Goal: Task Accomplishment & Management: Complete application form

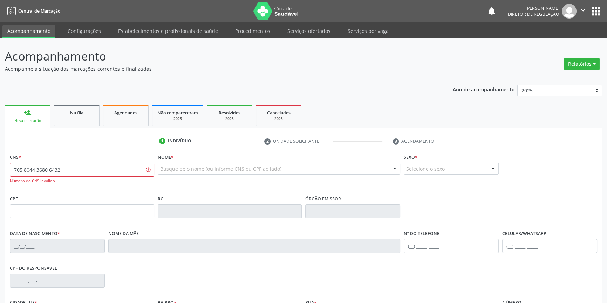
drag, startPoint x: 103, startPoint y: 173, endPoint x: 21, endPoint y: 171, distance: 82.3
click at [6, 176] on div "CNS * 705 8044 3680 6432 Número do CNS inválido Nome * Busque pelo nome (ou inf…" at bounding box center [303, 267] width 597 height 230
type input "705 8044 3686 0432"
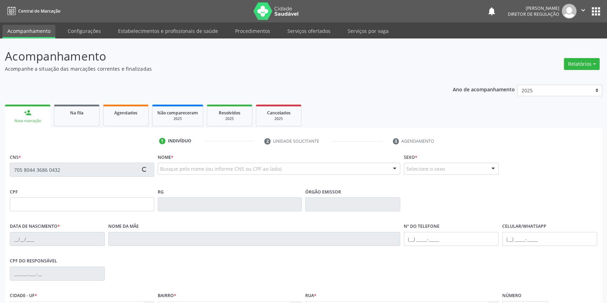
type input "076.788.644-50"
type input "[DATE]"
type input "[PERSON_NAME]"
type input "[PHONE_NUMBER]"
type input "(87) 98161-8975"
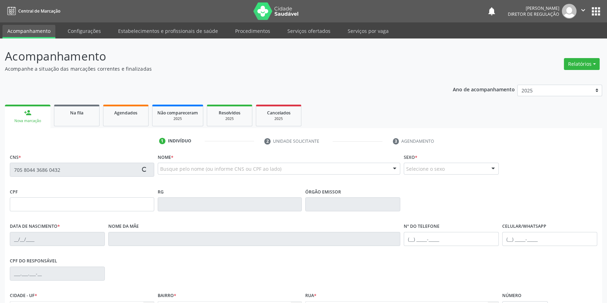
type input "040.573.524-30"
type input "S/N"
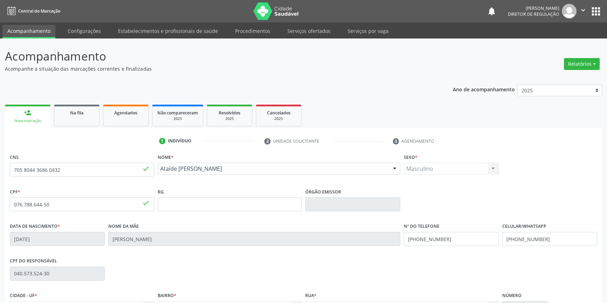
scroll to position [76, 0]
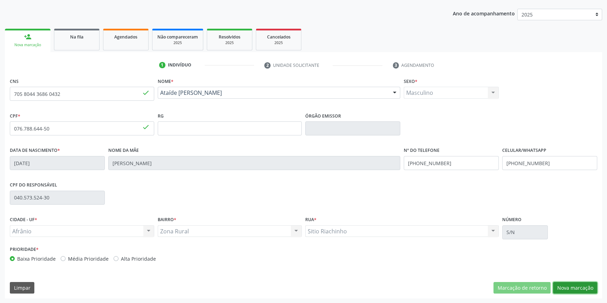
click at [586, 287] on button "Nova marcação" at bounding box center [575, 288] width 44 height 12
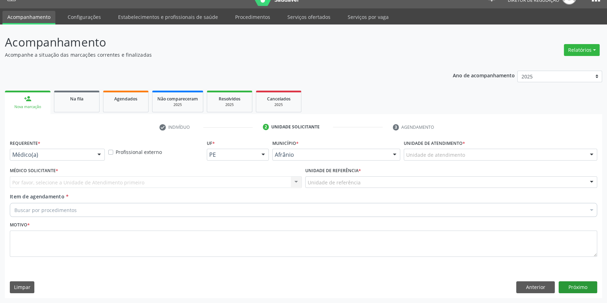
scroll to position [13, 0]
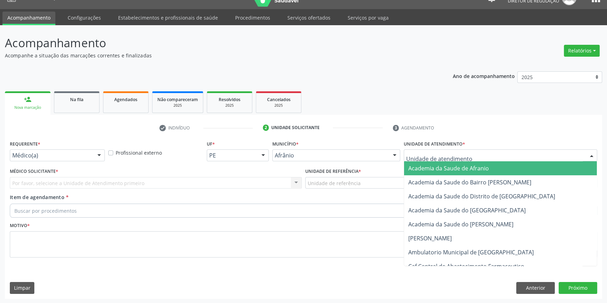
click at [469, 160] on div at bounding box center [499, 156] width 193 height 12
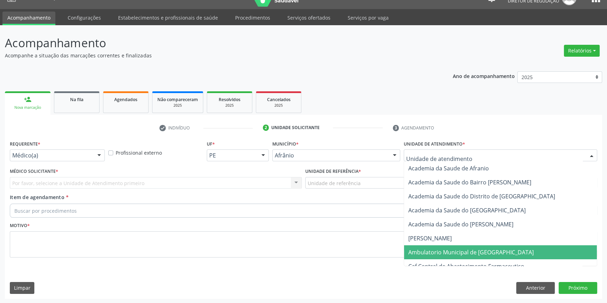
drag, startPoint x: 463, startPoint y: 252, endPoint x: 355, endPoint y: 208, distance: 116.0
click at [461, 252] on span "Ambulatorio Municipal de [GEOGRAPHIC_DATA]" at bounding box center [470, 253] width 125 height 8
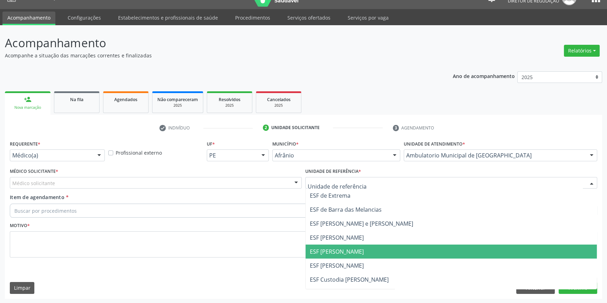
drag, startPoint x: 345, startPoint y: 255, endPoint x: 281, endPoint y: 228, distance: 69.2
click at [343, 254] on span "ESF [PERSON_NAME]" at bounding box center [337, 252] width 54 height 8
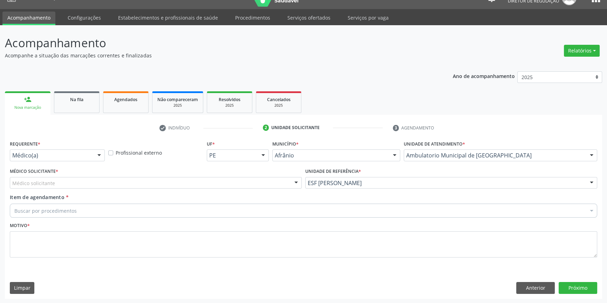
click at [186, 182] on div "Médico solicitante" at bounding box center [156, 183] width 292 height 12
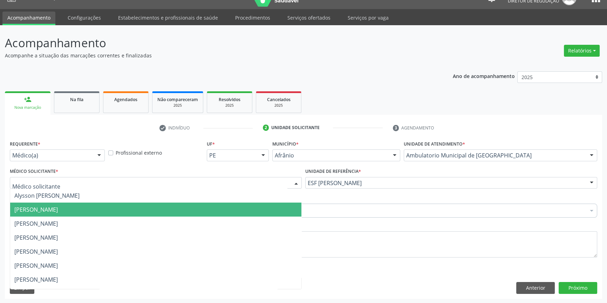
click at [58, 208] on span "[PERSON_NAME]" at bounding box center [35, 210] width 43 height 8
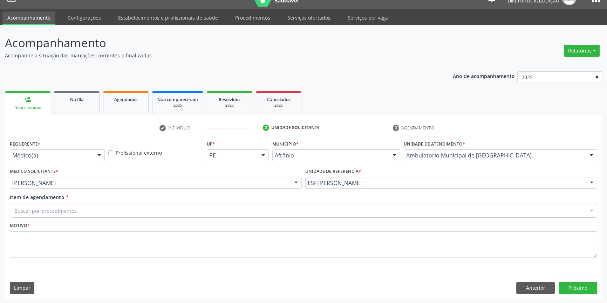
click at [81, 207] on div "Buscar por procedimentos" at bounding box center [303, 211] width 587 height 14
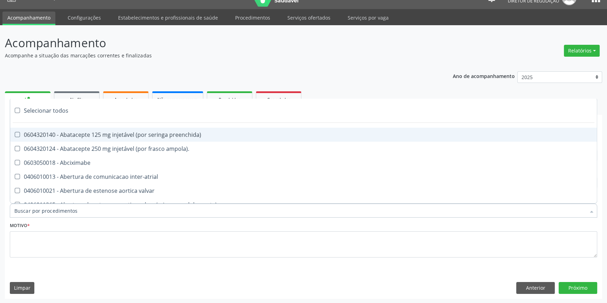
paste input "REUMATOLO"
type input "REUMATOLO"
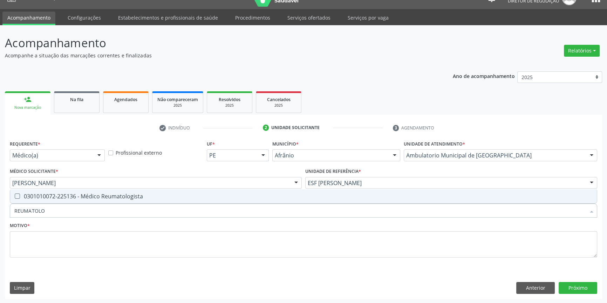
click at [89, 199] on div "0301010072-225136 - Médico Reumatologista" at bounding box center [303, 197] width 578 height 6
checkbox Reumatologista "true"
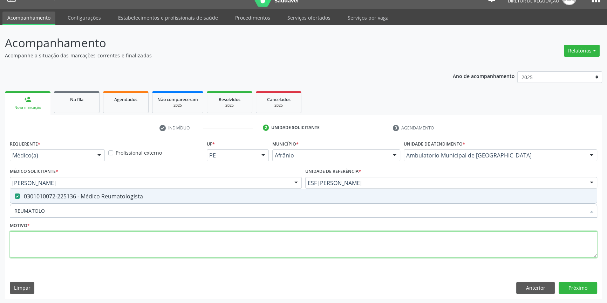
click at [76, 249] on textarea at bounding box center [303, 244] width 587 height 27
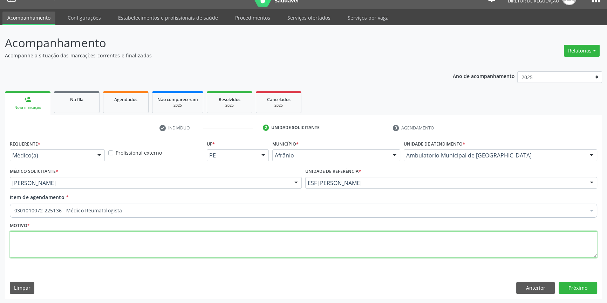
type textarea "'"
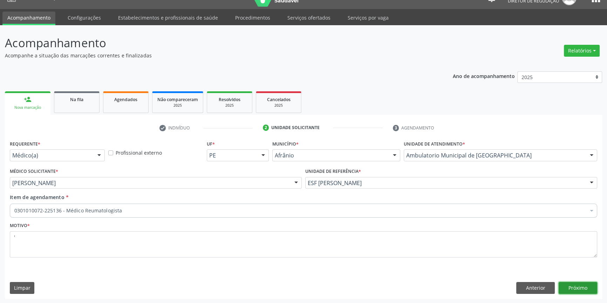
click at [585, 284] on button "Próximo" at bounding box center [577, 288] width 39 height 12
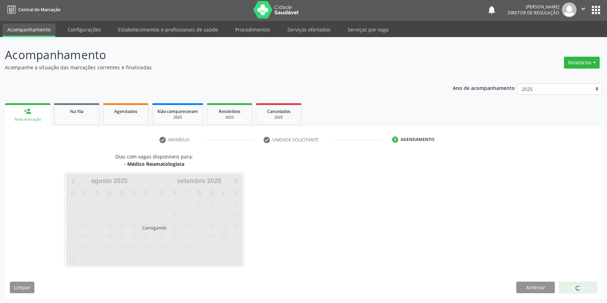
scroll to position [1, 0]
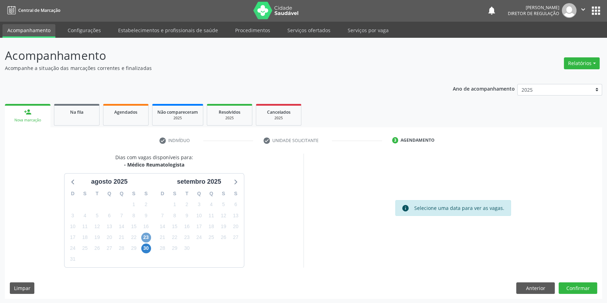
click at [146, 236] on span "23" at bounding box center [146, 238] width 10 height 10
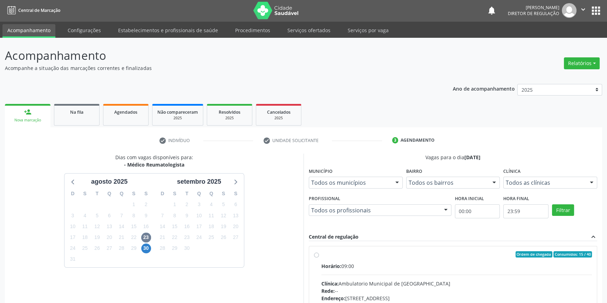
click at [319, 258] on input "Ordem de chegada Consumidos: 15 / 40 Horário: 09:00 Clínica: Ambulatorio Munici…" at bounding box center [316, 254] width 5 height 6
radio input "true"
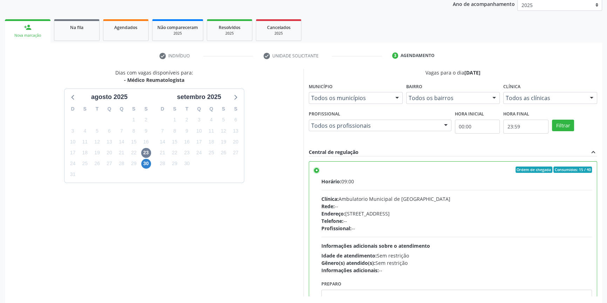
scroll to position [115, 0]
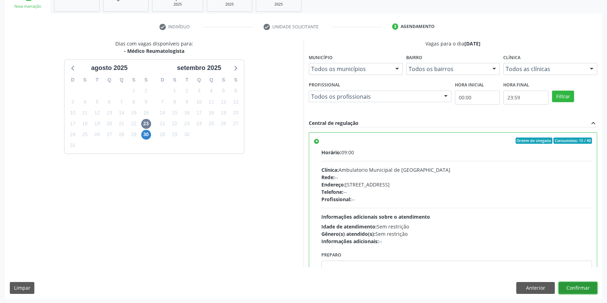
click at [571, 286] on button "Confirmar" at bounding box center [577, 288] width 39 height 12
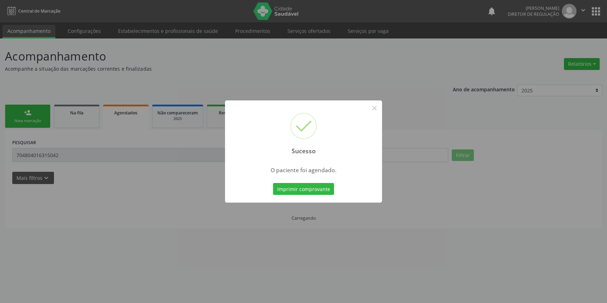
scroll to position [0, 0]
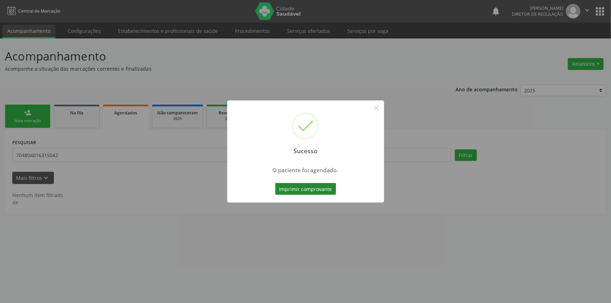
click at [293, 188] on button "Imprimir comprovante" at bounding box center [305, 189] width 61 height 12
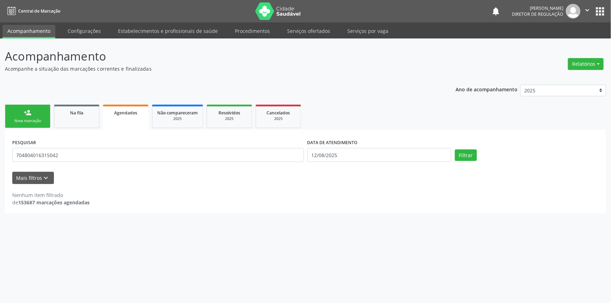
click at [36, 119] on div "Nova marcação" at bounding box center [27, 120] width 35 height 5
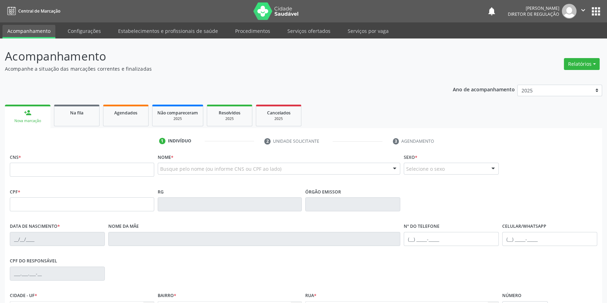
click at [49, 141] on ul "1 Indivíduo 2 Unidade solicitante 3 Agendamento" at bounding box center [303, 142] width 597 height 12
click at [88, 170] on input "text" at bounding box center [82, 170] width 144 height 14
type input "JOAO DA LUZ SANTANA"
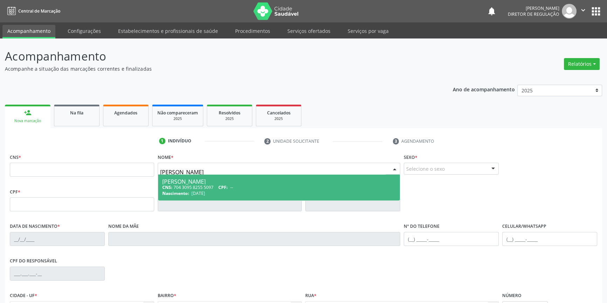
click at [194, 185] on div "CNS: 704 3095 8255 5097 CPF: --" at bounding box center [279, 188] width 234 height 6
type input "704 3095 8255 5097"
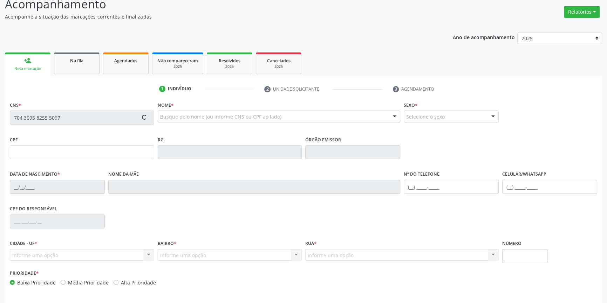
scroll to position [76, 0]
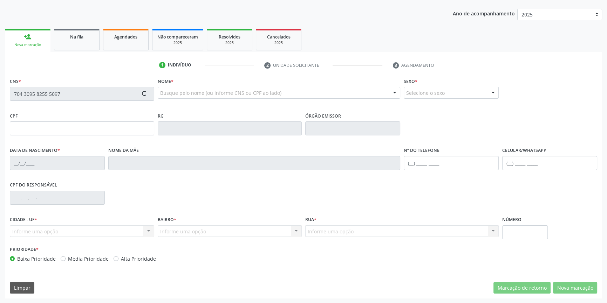
type input "14/02/1980"
type input "Gercina da Luz Santana"
type input "(87) 98167-9193"
type input "(87) 8175-4696"
type input "S/N"
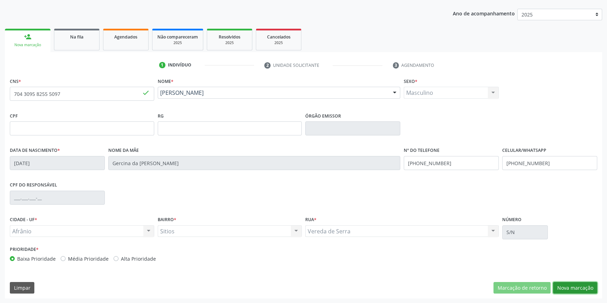
click at [582, 285] on button "Nova marcação" at bounding box center [575, 288] width 44 height 12
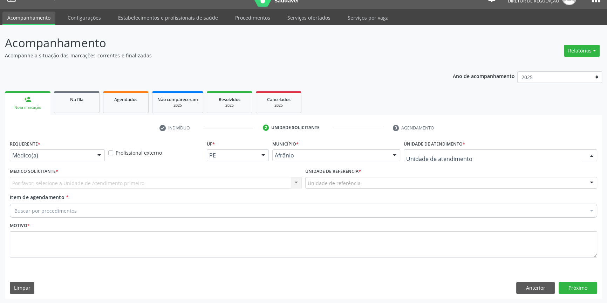
click at [465, 158] on div at bounding box center [499, 156] width 193 height 12
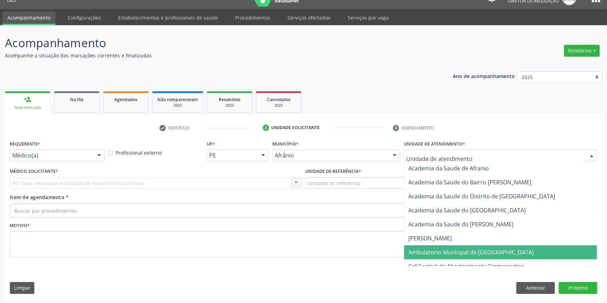
click at [445, 252] on span "Ambulatorio Municipal de [GEOGRAPHIC_DATA]" at bounding box center [470, 253] width 125 height 8
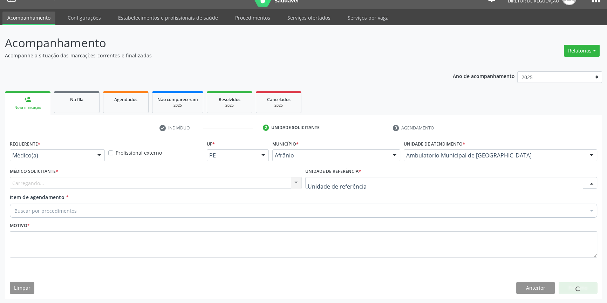
click at [363, 177] on div at bounding box center [451, 183] width 292 height 12
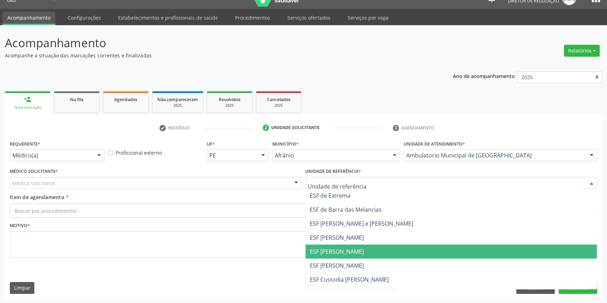
click at [340, 256] on span "ESF [PERSON_NAME]" at bounding box center [450, 252] width 291 height 14
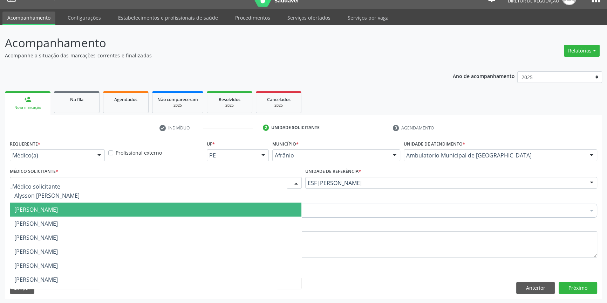
click at [36, 214] on span "[PERSON_NAME]" at bounding box center [155, 210] width 291 height 14
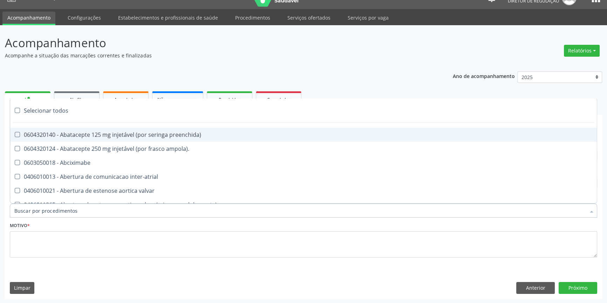
paste input "REUMATOLO"
type input "REUMATOLO"
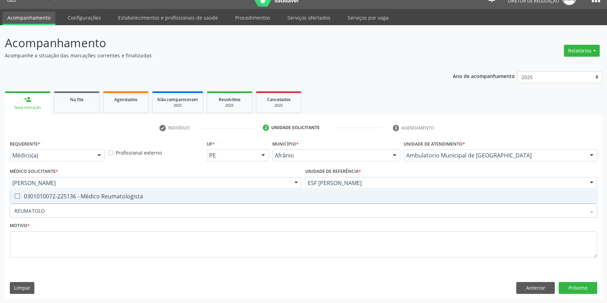
click at [89, 195] on div "0301010072-225136 - Médico Reumatologista" at bounding box center [303, 197] width 578 height 6
checkbox Reumatologista "true"
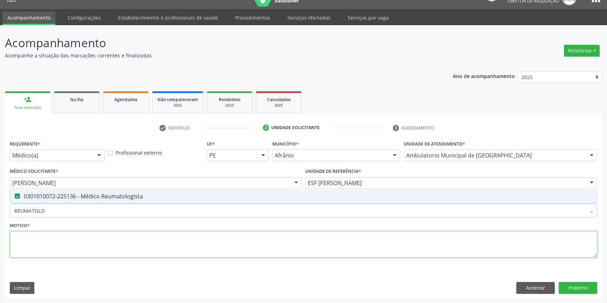
click at [72, 242] on textarea at bounding box center [303, 244] width 587 height 27
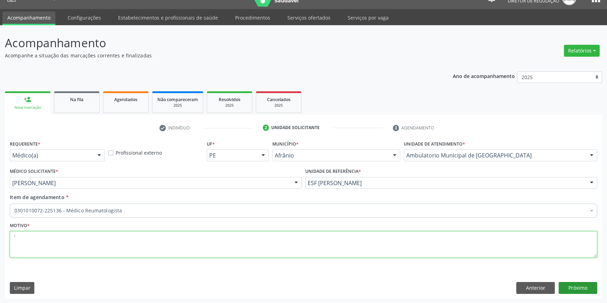
type textarea "'"
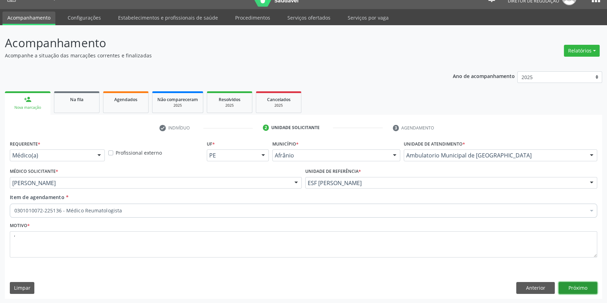
click at [576, 286] on button "Próximo" at bounding box center [577, 288] width 39 height 12
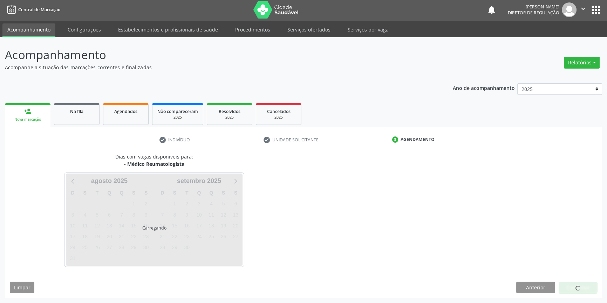
scroll to position [1, 0]
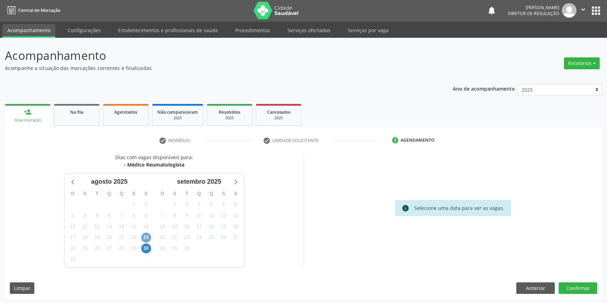
click at [147, 235] on span "23" at bounding box center [146, 238] width 10 height 10
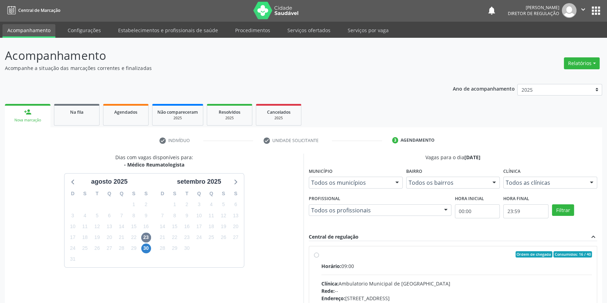
click at [323, 251] on div "Ordem de chegada Consumidos: 16 / 40" at bounding box center [456, 254] width 270 height 6
click at [319, 251] on input "Ordem de chegada Consumidos: 16 / 40 Horário: 09:00 Clínica: Ambulatorio Munici…" at bounding box center [316, 254] width 5 height 6
radio input "true"
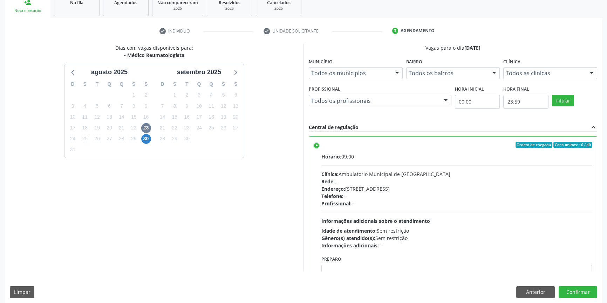
scroll to position [115, 0]
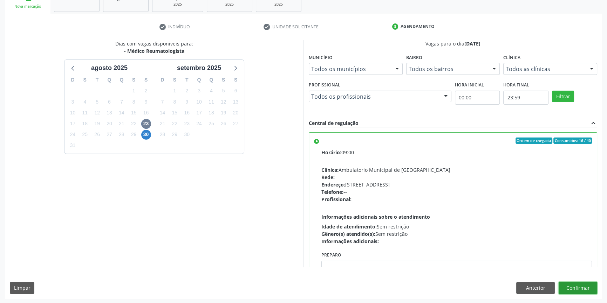
click at [575, 287] on button "Confirmar" at bounding box center [577, 288] width 39 height 12
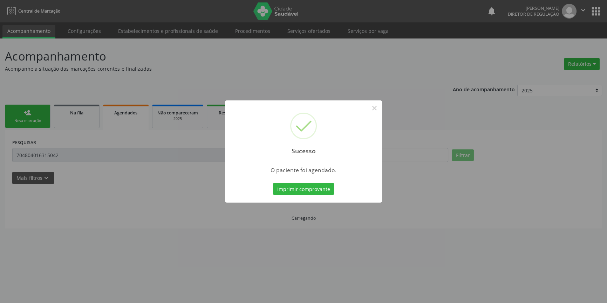
scroll to position [0, 0]
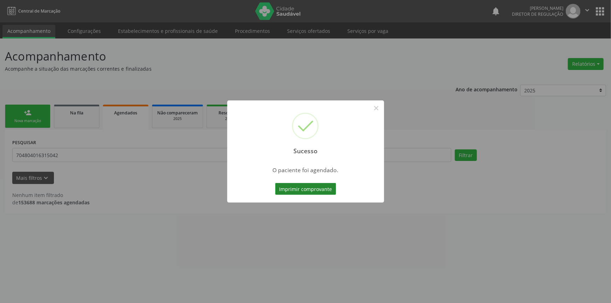
click at [305, 194] on button "Imprimir comprovante" at bounding box center [305, 189] width 61 height 12
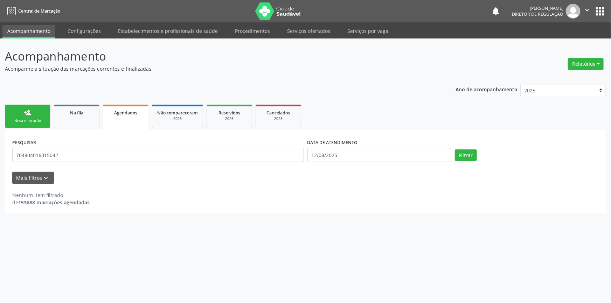
click at [34, 107] on link "person_add Nova marcação" at bounding box center [28, 116] width 46 height 23
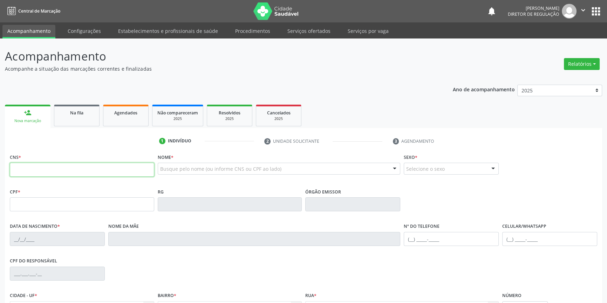
click at [79, 171] on input "text" at bounding box center [82, 170] width 144 height 14
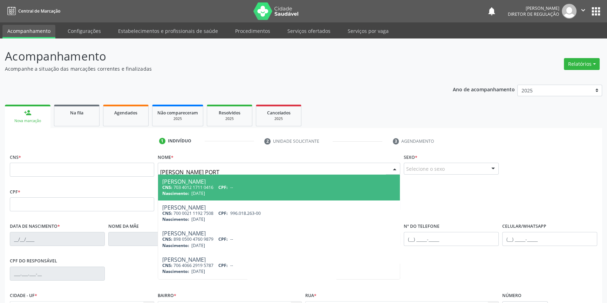
type input "ANA CRISTINA PORTO"
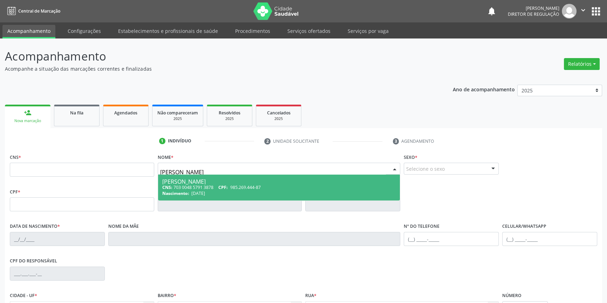
click at [228, 191] on div "Nascimento: 30/05/1973" at bounding box center [279, 194] width 234 height 6
type input "703 0048 5791 3878"
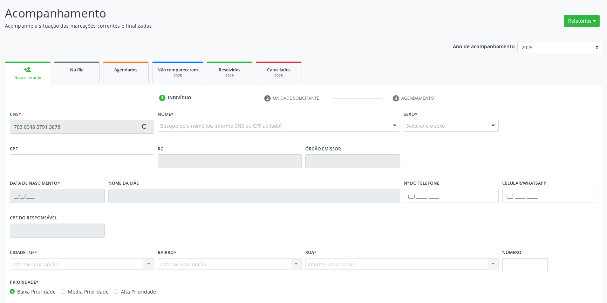
type input "985.269.444-87"
type input "30/05/1973"
type input "Maria Fernandes Porto"
type input "(87) 98803-1742"
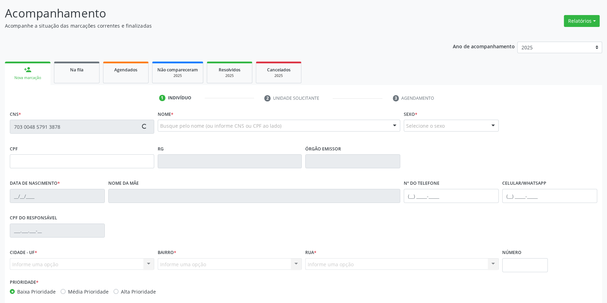
type input "40"
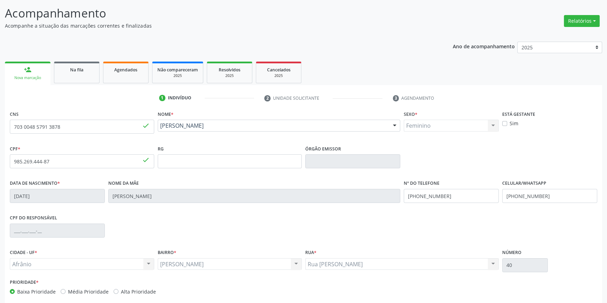
scroll to position [76, 0]
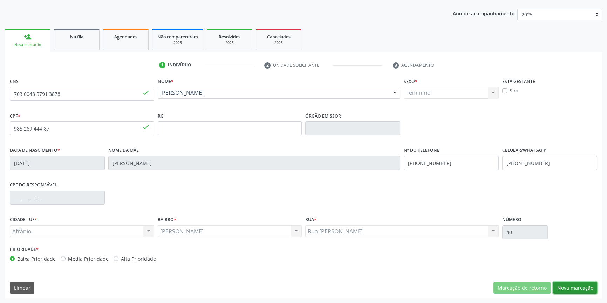
click at [575, 290] on button "Nova marcação" at bounding box center [575, 288] width 44 height 12
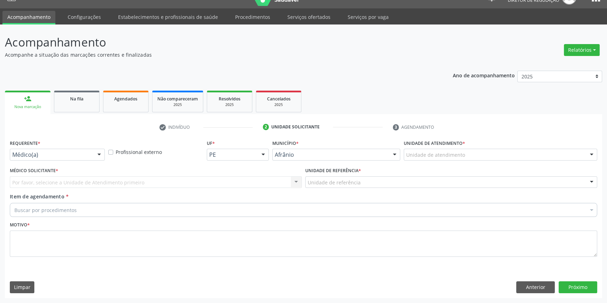
scroll to position [13, 0]
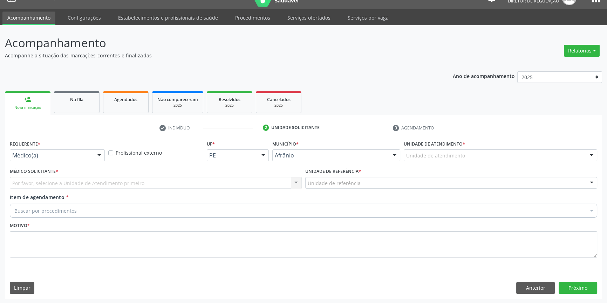
click at [468, 153] on div "Unidade de atendimento" at bounding box center [499, 156] width 193 height 12
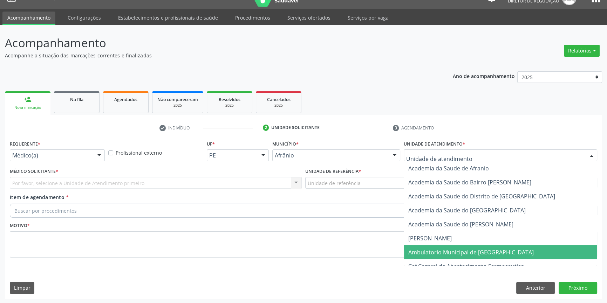
drag, startPoint x: 450, startPoint y: 252, endPoint x: 417, endPoint y: 235, distance: 37.6
click at [450, 251] on span "Ambulatorio Municipal de [GEOGRAPHIC_DATA]" at bounding box center [470, 253] width 125 height 8
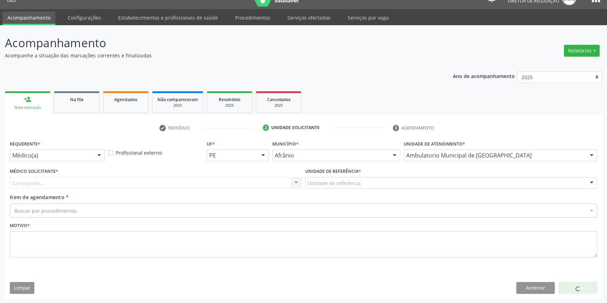
click at [360, 185] on div "Unidade de referência" at bounding box center [451, 183] width 292 height 12
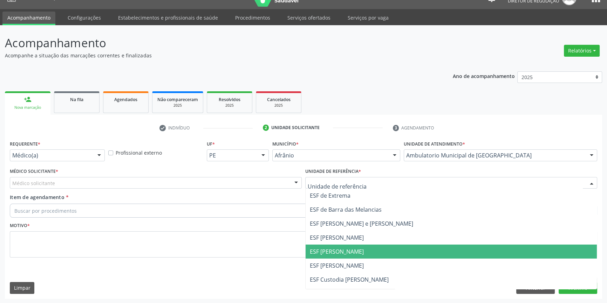
click at [349, 248] on span "ESF [PERSON_NAME]" at bounding box center [337, 252] width 54 height 8
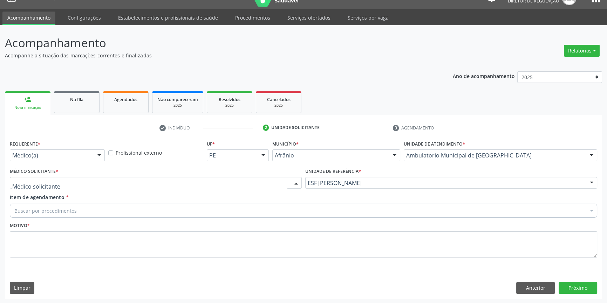
click at [200, 182] on div at bounding box center [156, 183] width 292 height 12
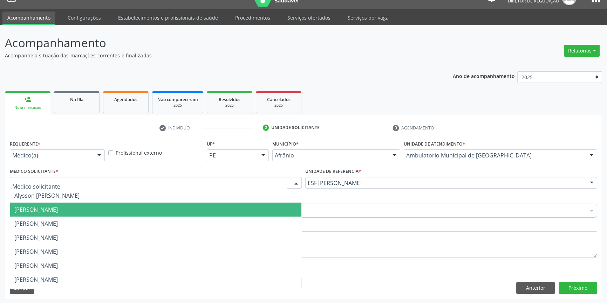
click at [58, 212] on span "[PERSON_NAME]" at bounding box center [35, 210] width 43 height 8
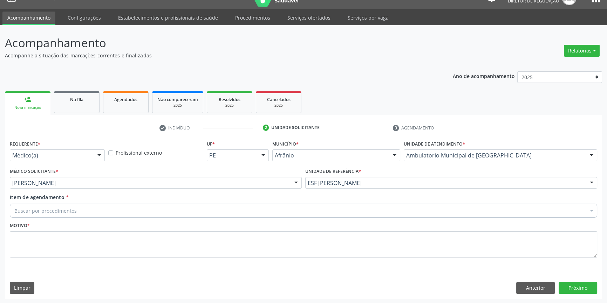
click at [86, 212] on div "Buscar por procedimentos" at bounding box center [303, 211] width 587 height 14
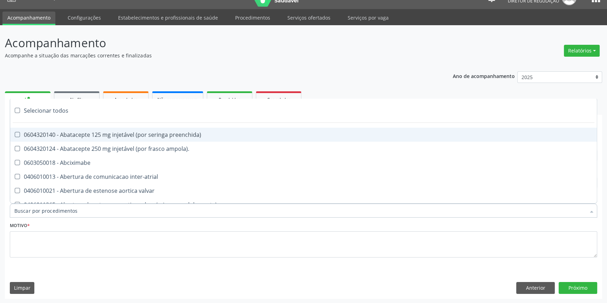
paste input "REUMATOLO"
type input "REUMATOLO"
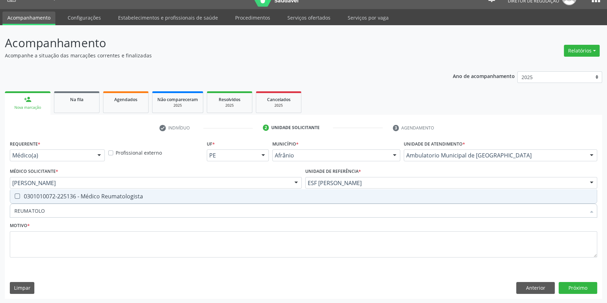
click at [101, 201] on span "0301010072-225136 - Médico Reumatologista" at bounding box center [303, 196] width 586 height 14
checkbox Reumatologista "true"
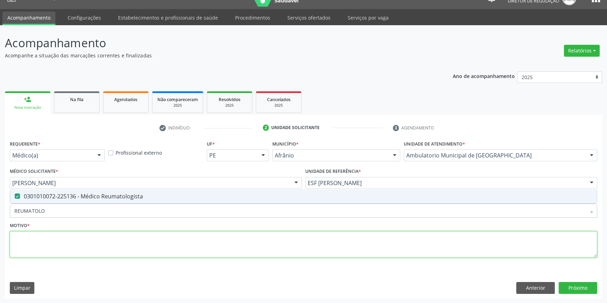
click at [85, 238] on textarea at bounding box center [303, 244] width 587 height 27
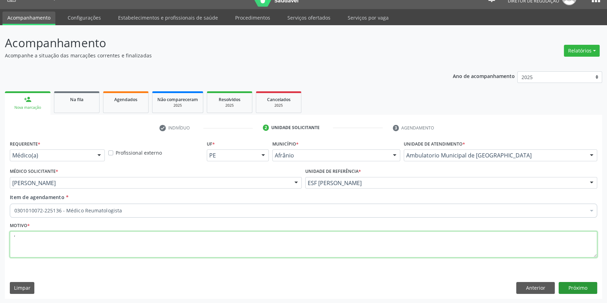
type textarea "'"
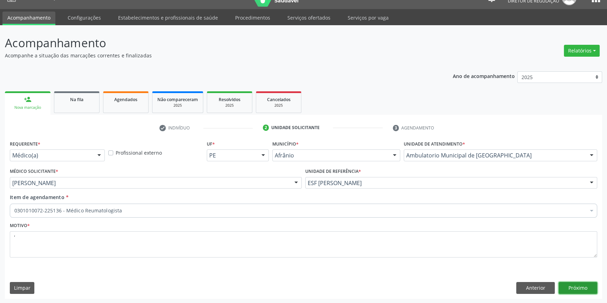
click at [567, 289] on button "Próximo" at bounding box center [577, 288] width 39 height 12
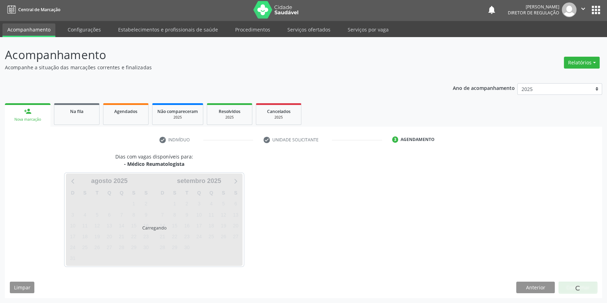
scroll to position [1, 0]
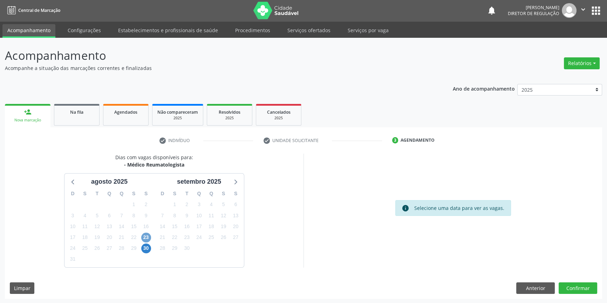
click at [148, 237] on span "23" at bounding box center [146, 238] width 10 height 10
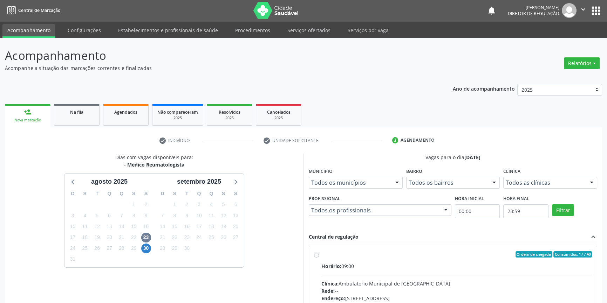
click at [342, 263] on div "Horário: 09:00" at bounding box center [456, 266] width 270 height 7
click at [319, 258] on input "Ordem de chegada Consumidos: 17 / 40 Horário: 09:00 Clínica: Ambulatorio Munici…" at bounding box center [316, 254] width 5 height 6
radio input "true"
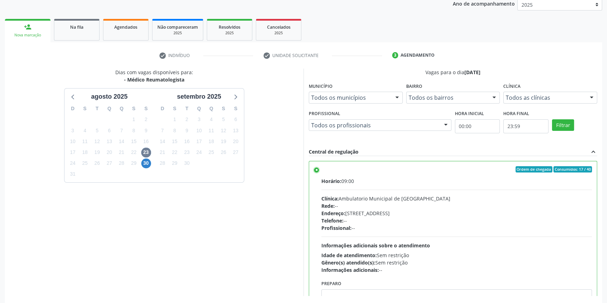
scroll to position [115, 0]
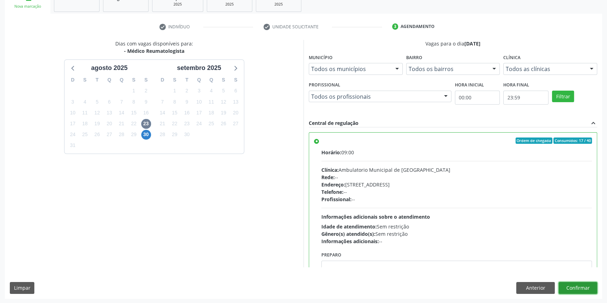
click at [576, 285] on button "Confirmar" at bounding box center [577, 288] width 39 height 12
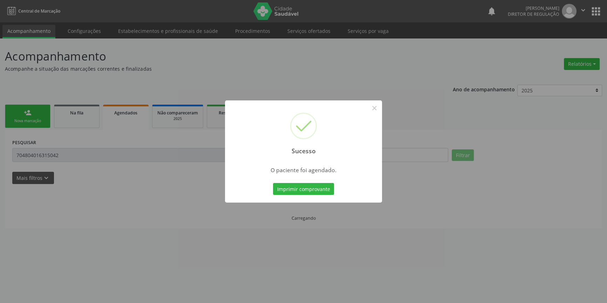
scroll to position [0, 0]
click at [307, 185] on button "Imprimir comprovante" at bounding box center [305, 189] width 61 height 12
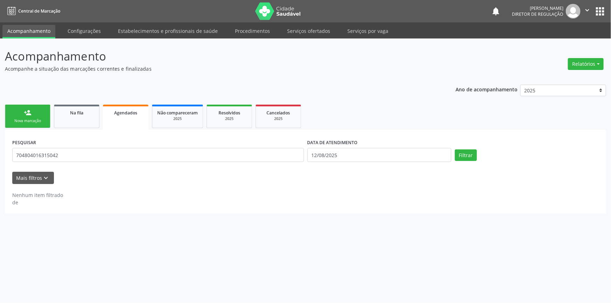
click at [33, 119] on div "Nova marcação" at bounding box center [27, 120] width 35 height 5
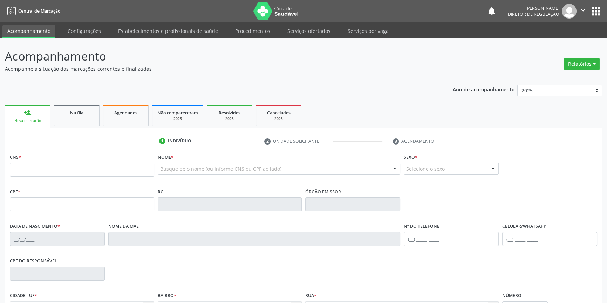
click at [78, 159] on div "CNS *" at bounding box center [82, 164] width 144 height 25
click at [78, 161] on div "CNS *" at bounding box center [82, 164] width 144 height 25
click at [106, 139] on ul "1 Indivíduo 2 Unidade solicitante 3 Agendamento" at bounding box center [303, 142] width 597 height 12
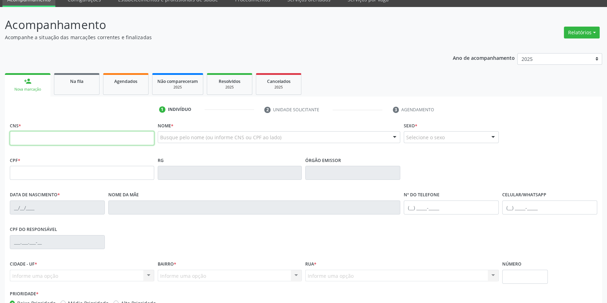
click at [47, 140] on input "text" at bounding box center [82, 138] width 144 height 14
type input "706 5053 2915 6091"
type input "034.107.624-42"
type input "05/04/1974"
type input "Maria Rodrigues dos Santos"
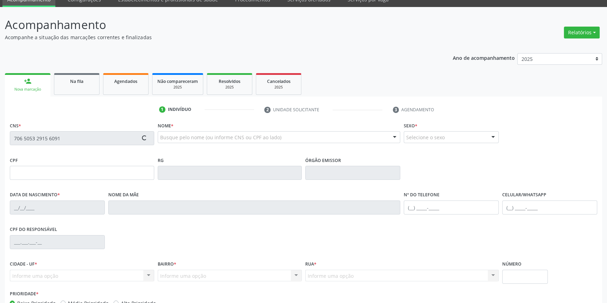
type input "(87) 98114-6296"
type input "230"
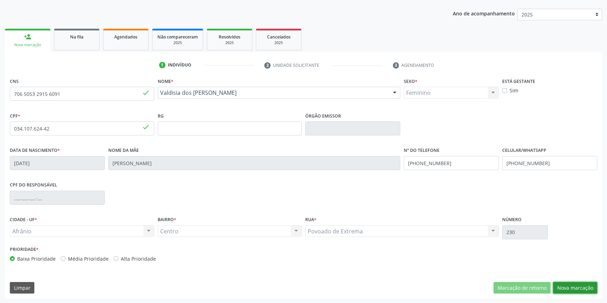
click at [574, 283] on button "Nova marcação" at bounding box center [575, 288] width 44 height 12
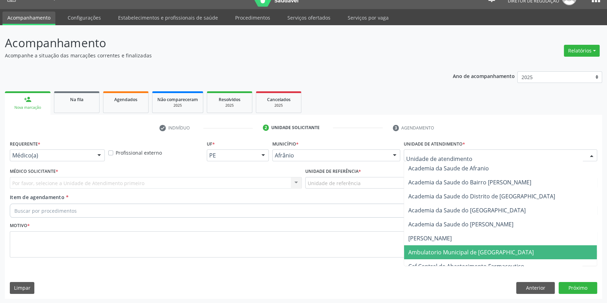
click at [440, 249] on span "Ambulatorio Municipal de [GEOGRAPHIC_DATA]" at bounding box center [470, 253] width 125 height 8
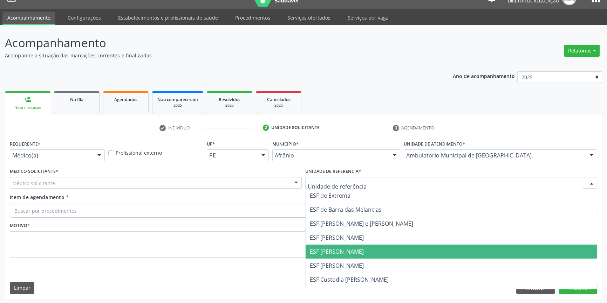
drag, startPoint x: 341, startPoint y: 246, endPoint x: 269, endPoint y: 217, distance: 77.8
click at [339, 244] on ul "ESF de Extrema ESF de Barra das Melancias ESF [PERSON_NAME] e [PERSON_NAME] ESF…" at bounding box center [450, 259] width 291 height 140
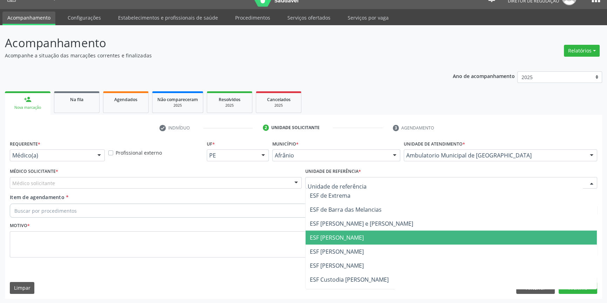
click at [185, 183] on div "Médico solicitante" at bounding box center [156, 183] width 292 height 12
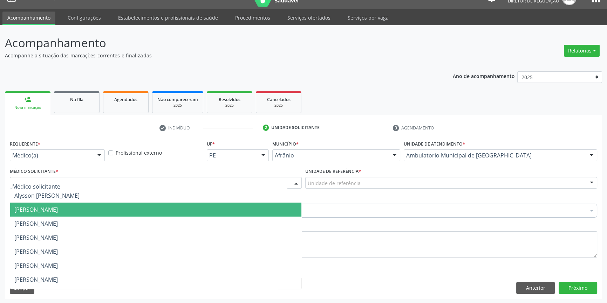
click at [58, 209] on span "[PERSON_NAME]" at bounding box center [35, 210] width 43 height 8
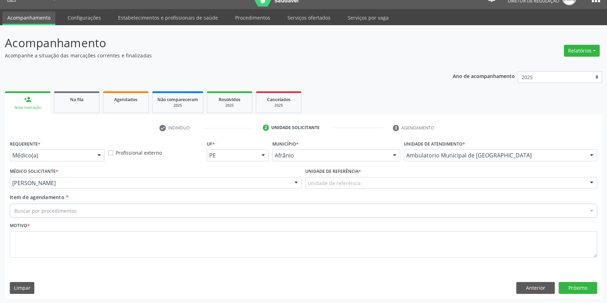
click at [87, 209] on div "Buscar por procedimentos" at bounding box center [303, 211] width 587 height 14
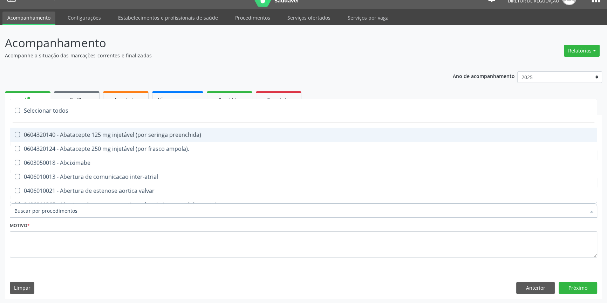
paste input "REUMATOLO"
type input "REUMATOLO"
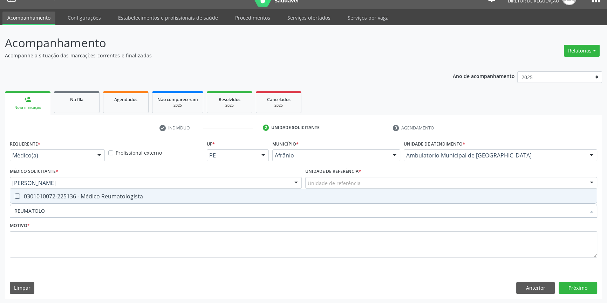
click at [98, 199] on div "0301010072-225136 - Médico Reumatologista" at bounding box center [303, 197] width 578 height 6
checkbox Reumatologista "true"
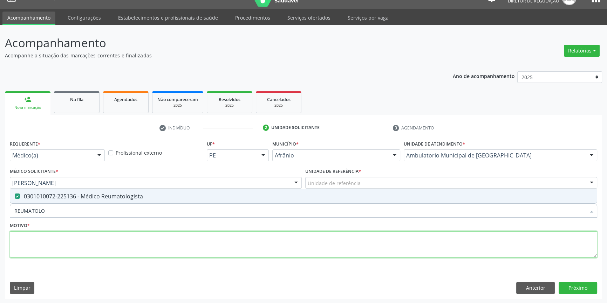
click at [74, 242] on textarea at bounding box center [303, 244] width 587 height 27
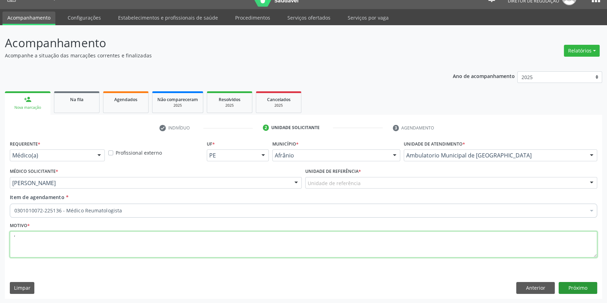
type textarea "'"
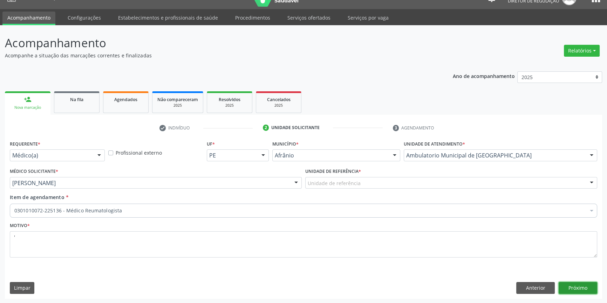
click at [579, 291] on button "Próximo" at bounding box center [577, 288] width 39 height 12
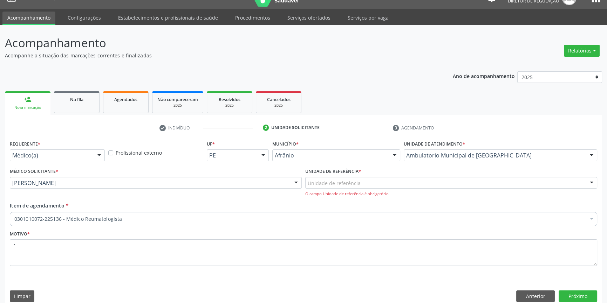
drag, startPoint x: 406, startPoint y: 185, endPoint x: 397, endPoint y: 186, distance: 8.8
click at [399, 186] on div "Unidade de referência" at bounding box center [451, 183] width 292 height 12
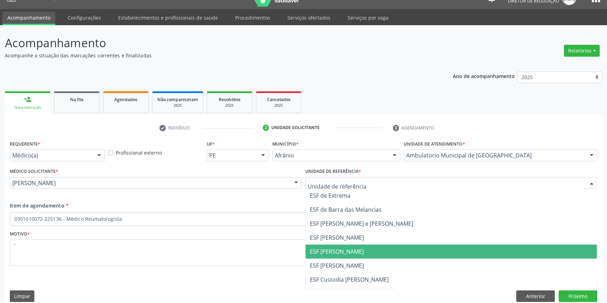
click at [337, 253] on span "ESF [PERSON_NAME]" at bounding box center [337, 252] width 54 height 8
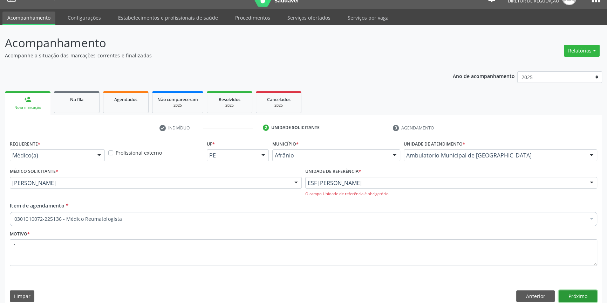
click at [576, 297] on button "Próximo" at bounding box center [577, 297] width 39 height 12
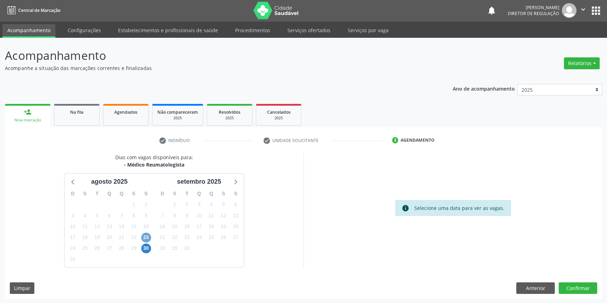
click at [144, 235] on span "23" at bounding box center [146, 238] width 10 height 10
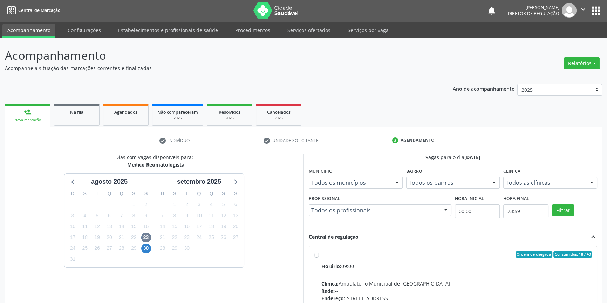
click at [319, 261] on div "Ordem de chegada Consumidos: 18 / 40 Horário: 09:00 Clínica: Ambulatorio Munici…" at bounding box center [453, 305] width 278 height 108
radio input "true"
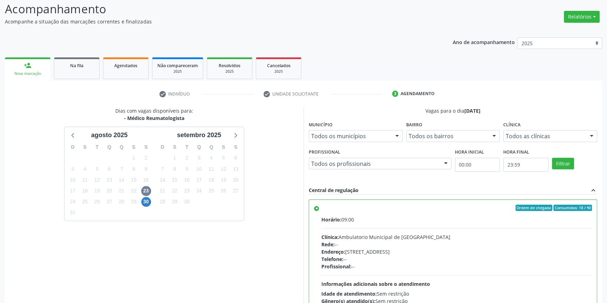
scroll to position [115, 0]
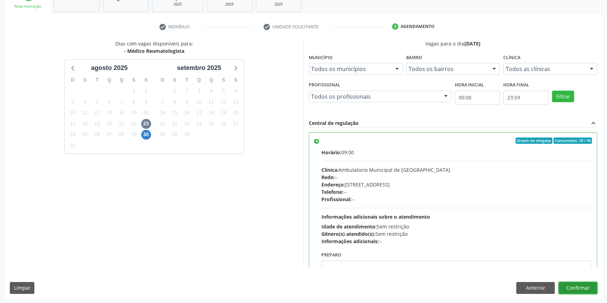
click at [570, 290] on button "Confirmar" at bounding box center [577, 288] width 39 height 12
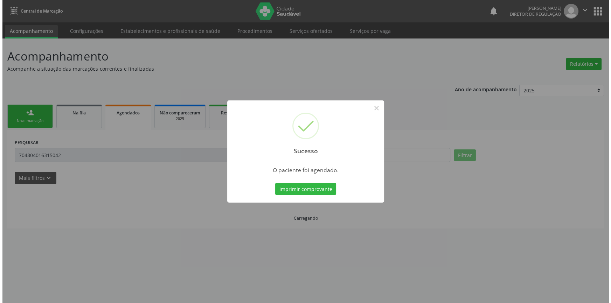
scroll to position [0, 0]
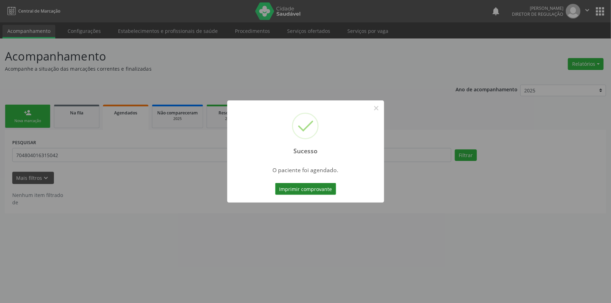
click at [292, 192] on button "Imprimir comprovante" at bounding box center [305, 189] width 61 height 12
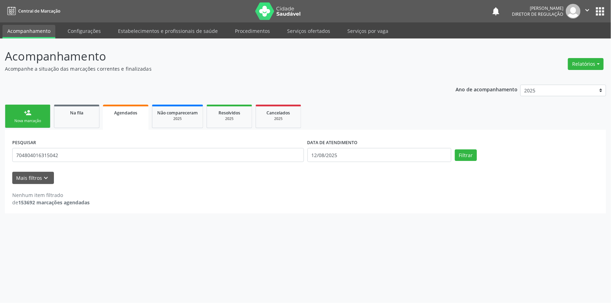
click at [38, 118] on div "Sucesso × O paciente foi agendado. Imprimir comprovante Cancel" at bounding box center [305, 151] width 611 height 303
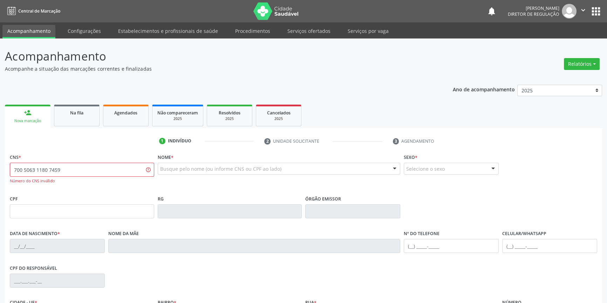
type input "700 5063 1180 7459"
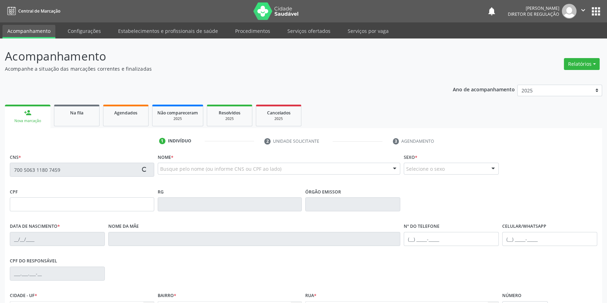
type input "[DATE]"
type input "[PERSON_NAME]"
type input "[PHONE_NUMBER]"
type input "S/N"
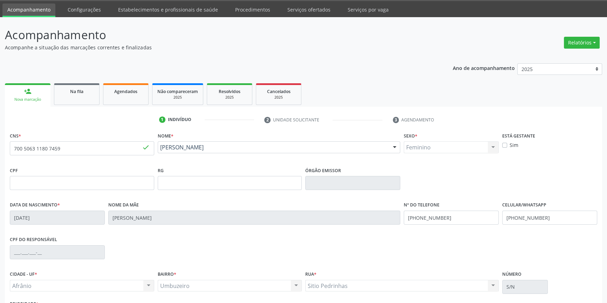
scroll to position [76, 0]
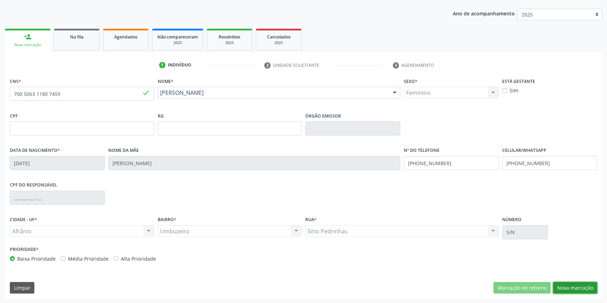
click at [572, 286] on button "Nova marcação" at bounding box center [575, 288] width 44 height 12
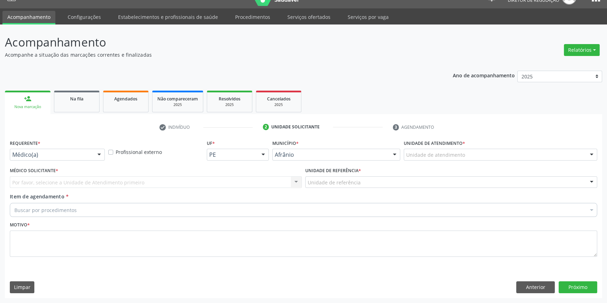
scroll to position [13, 0]
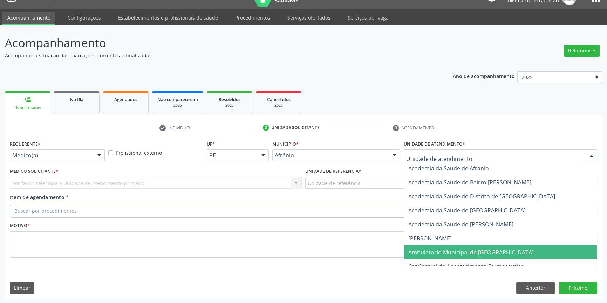
click at [444, 250] on span "Ambulatorio Municipal de [GEOGRAPHIC_DATA]" at bounding box center [470, 253] width 125 height 8
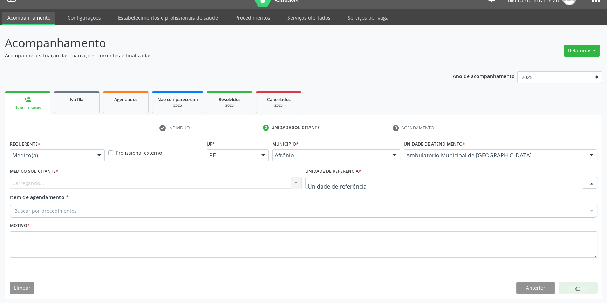
click at [364, 179] on div at bounding box center [451, 183] width 292 height 12
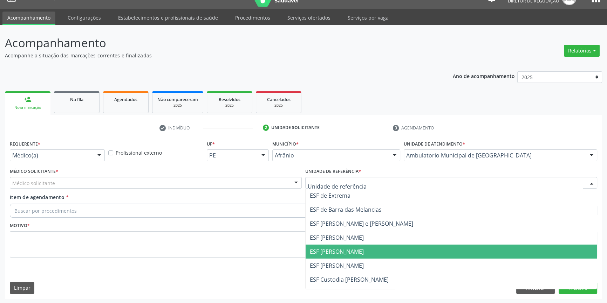
click at [338, 251] on span "ESF [PERSON_NAME]" at bounding box center [337, 252] width 54 height 8
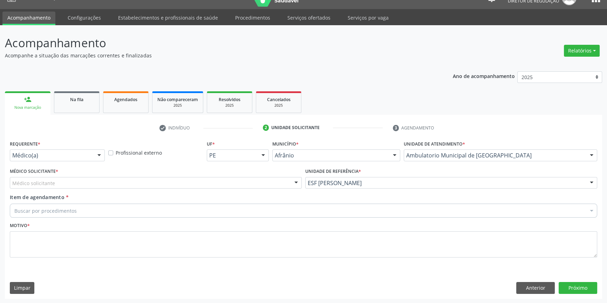
click at [208, 181] on div "Médico solicitante" at bounding box center [156, 183] width 292 height 12
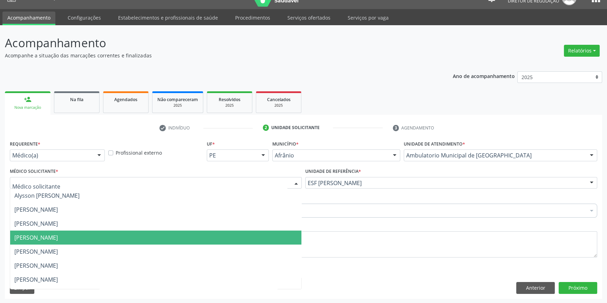
click at [60, 233] on span "[PERSON_NAME]" at bounding box center [155, 238] width 291 height 14
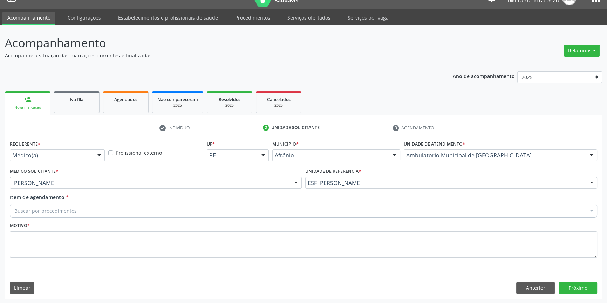
click at [63, 215] on div "Buscar por procedimentos" at bounding box center [303, 211] width 587 height 14
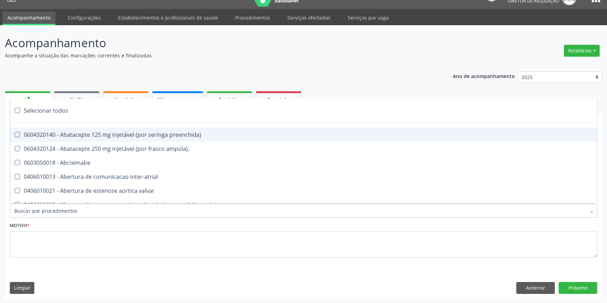
paste input "REUMATOLO"
type input "REUMATOLO"
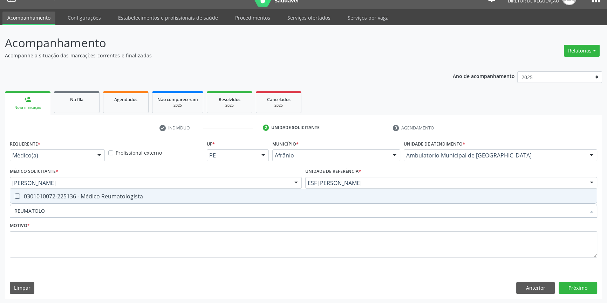
click at [83, 190] on span "0301010072-225136 - Médico Reumatologista" at bounding box center [303, 196] width 586 height 14
checkbox Reumatologista "true"
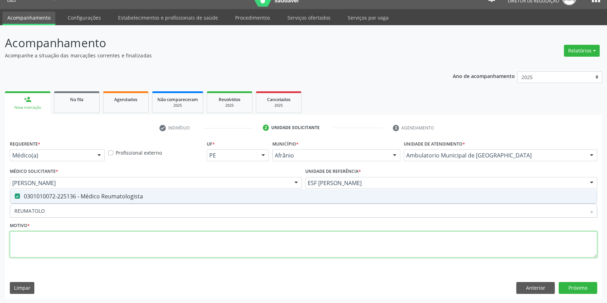
click at [57, 238] on textarea at bounding box center [303, 244] width 587 height 27
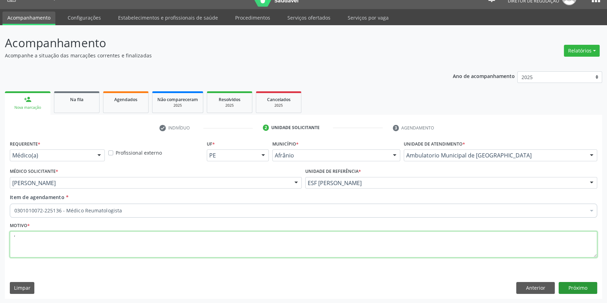
type textarea "'"
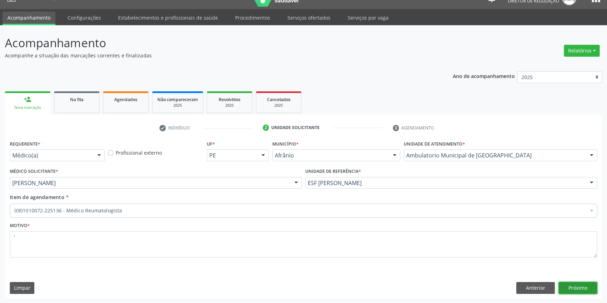
click at [569, 283] on button "Próximo" at bounding box center [577, 288] width 39 height 12
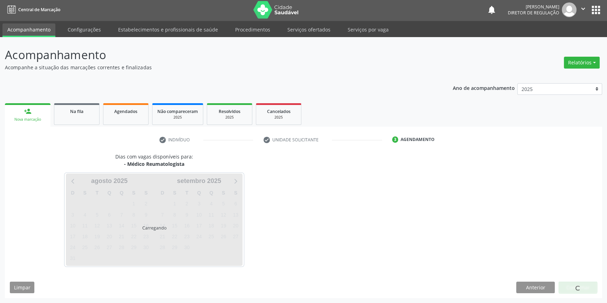
scroll to position [1, 0]
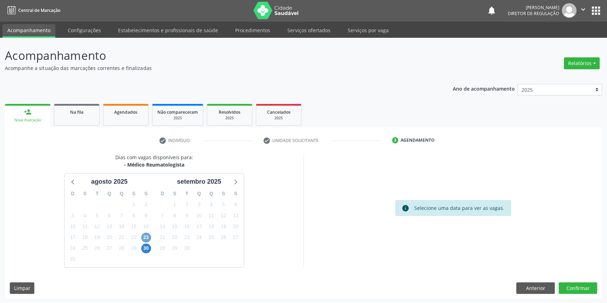
click at [146, 239] on span "23" at bounding box center [146, 238] width 10 height 10
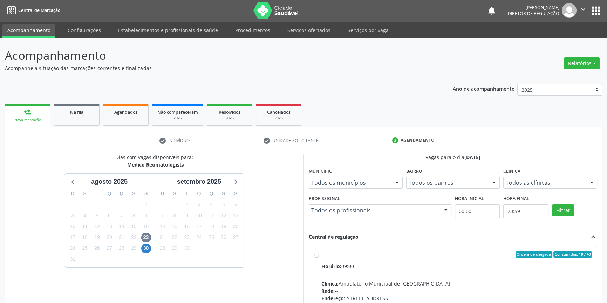
click at [352, 256] on div "Ordem de chegada Consumidos: 19 / 40" at bounding box center [456, 254] width 270 height 6
click at [319, 256] on input "Ordem de chegada Consumidos: 19 / 40 Horário: 09:00 Clínica: Ambulatorio Munici…" at bounding box center [316, 254] width 5 height 6
radio input "true"
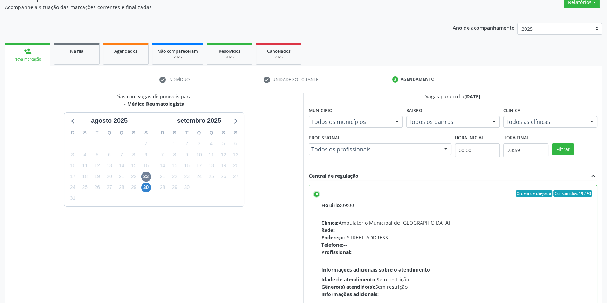
scroll to position [115, 0]
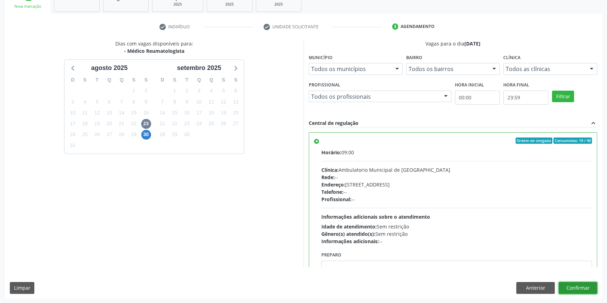
click at [575, 290] on button "Confirmar" at bounding box center [577, 288] width 39 height 12
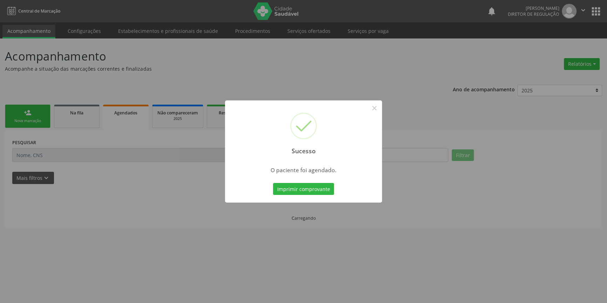
scroll to position [0, 0]
click at [302, 193] on button "Imprimir comprovante" at bounding box center [305, 189] width 61 height 12
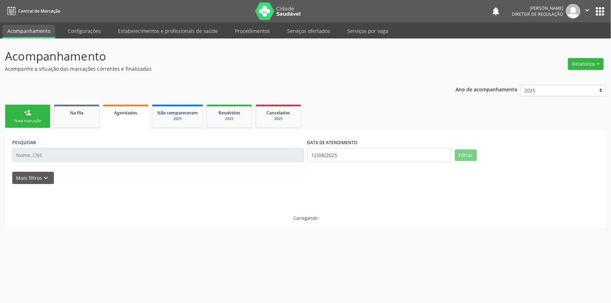
click at [29, 118] on div "Sucesso × O paciente foi agendado. Imprimir comprovante Cancel" at bounding box center [305, 151] width 611 height 303
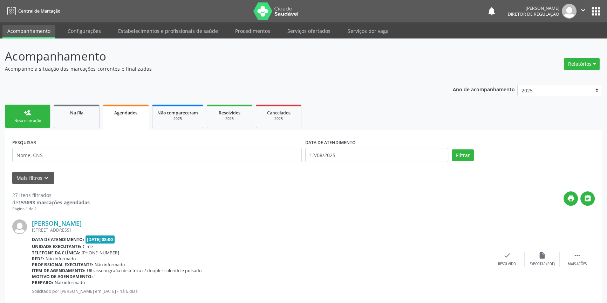
click at [29, 118] on div "Nova marcação" at bounding box center [27, 120] width 35 height 5
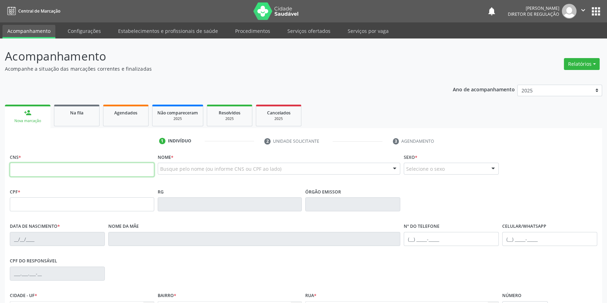
click at [55, 164] on input "text" at bounding box center [82, 170] width 144 height 14
type input "700 6099 1306 6165"
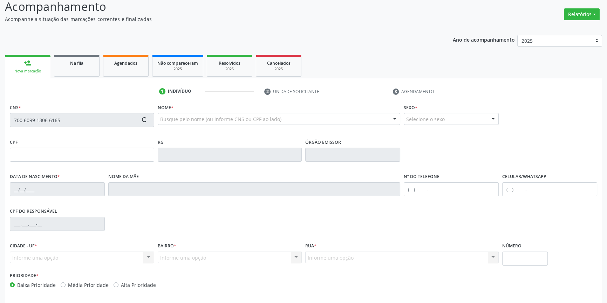
scroll to position [76, 0]
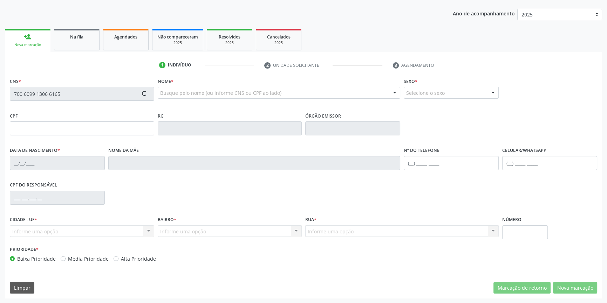
type input "020.697.824-33"
type input "[DATE]"
type input "[PERSON_NAME]"
type input "[PHONE_NUMBER]"
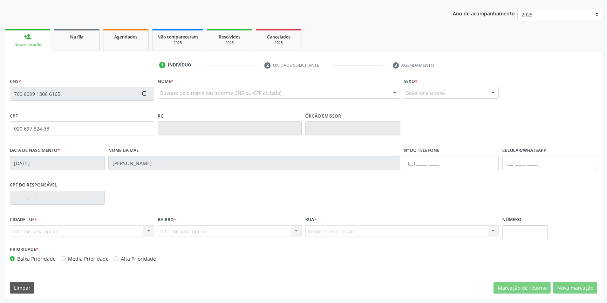
type input "S/N"
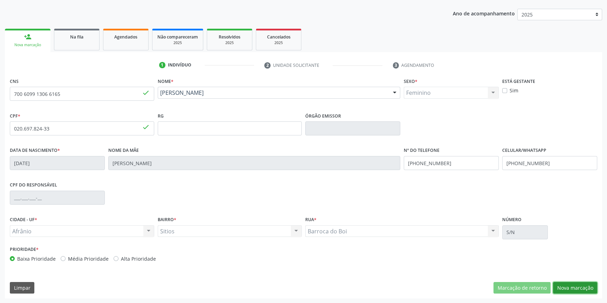
click at [565, 287] on button "Nova marcação" at bounding box center [575, 288] width 44 height 12
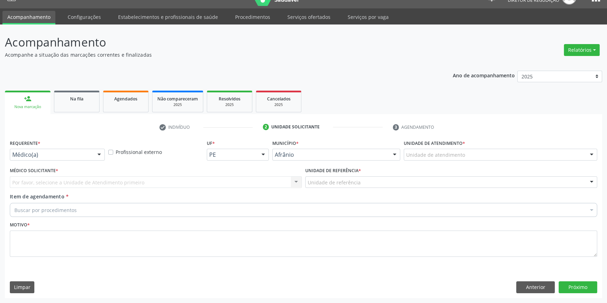
scroll to position [13, 0]
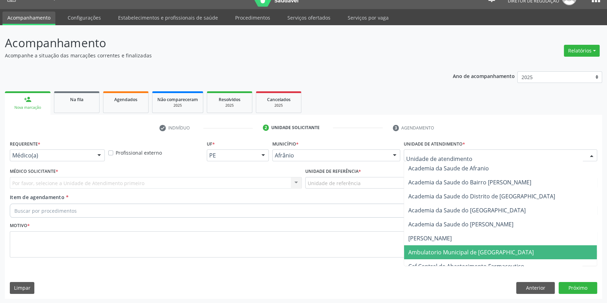
click at [456, 250] on span "Ambulatorio Municipal de [GEOGRAPHIC_DATA]" at bounding box center [470, 253] width 125 height 8
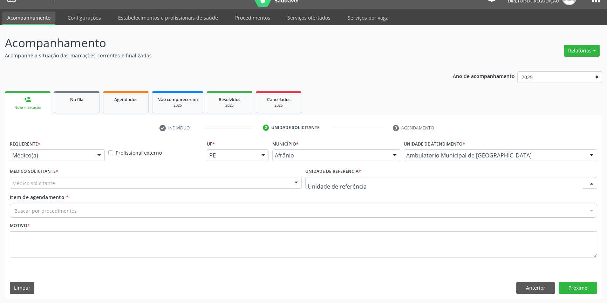
click at [355, 188] on div "ESF de Extrema ESF de Barra das Melancias ESF [PERSON_NAME] e [PERSON_NAME] ESF…" at bounding box center [451, 183] width 292 height 12
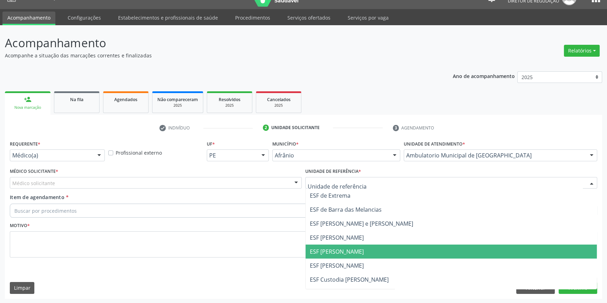
click at [343, 256] on span "ESF [PERSON_NAME]" at bounding box center [450, 252] width 291 height 14
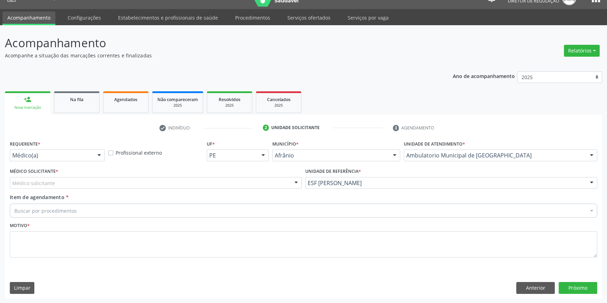
click at [168, 186] on div "Médico solicitante" at bounding box center [156, 183] width 292 height 12
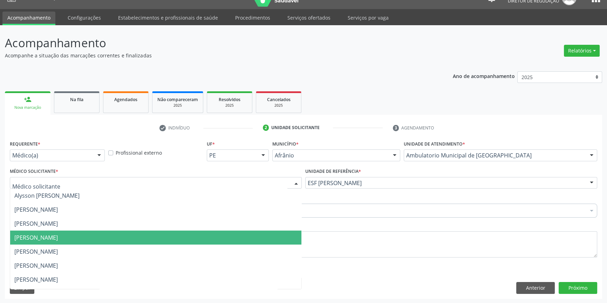
click at [42, 238] on span "[PERSON_NAME]" at bounding box center [35, 238] width 43 height 8
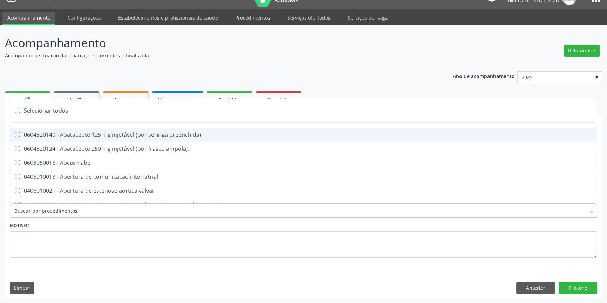
paste input "REUMATOLO"
type input "REUMATOLO"
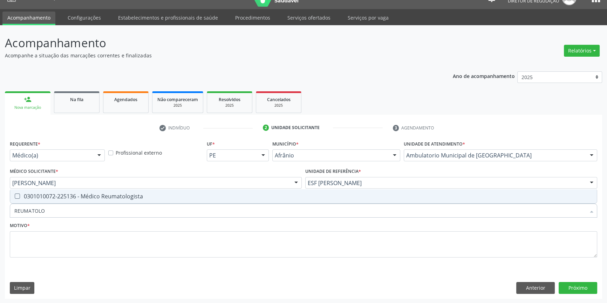
click at [75, 198] on div "0301010072-225136 - Médico Reumatologista" at bounding box center [303, 197] width 578 height 6
checkbox Reumatologista "true"
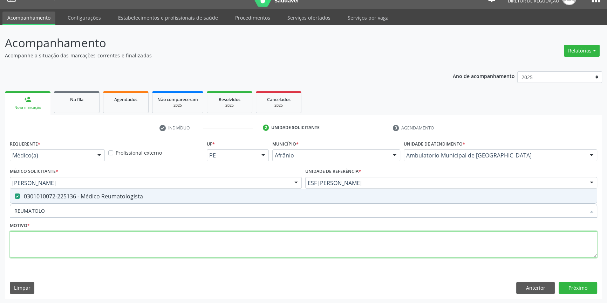
click at [58, 254] on textarea at bounding box center [303, 244] width 587 height 27
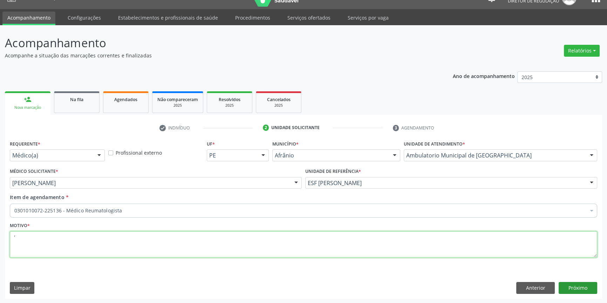
type textarea "'"
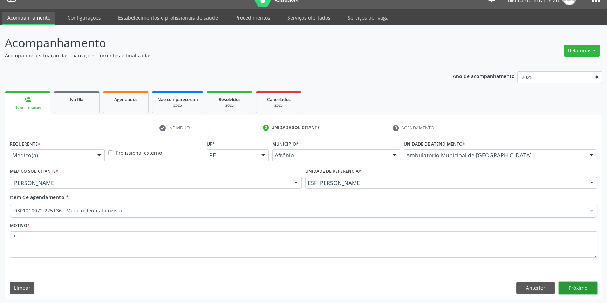
click at [588, 287] on button "Próximo" at bounding box center [577, 288] width 39 height 12
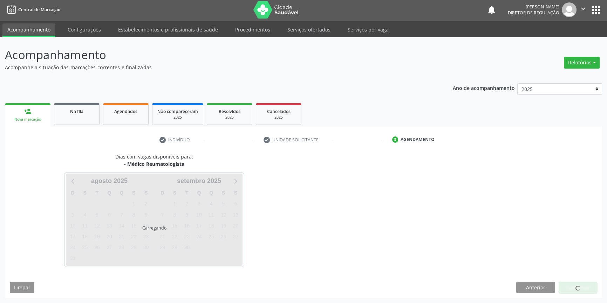
scroll to position [1, 0]
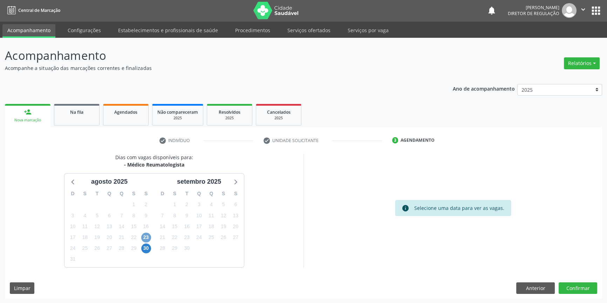
click at [145, 235] on span "23" at bounding box center [146, 238] width 10 height 10
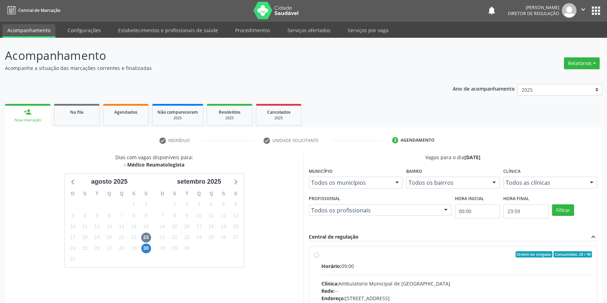
click at [335, 263] on span "Horário:" at bounding box center [331, 266] width 20 height 7
click at [319, 258] on input "Ordem de chegada Consumidos: 20 / 40 Horário: 09:00 Clínica: Ambulatorio Munici…" at bounding box center [316, 254] width 5 height 6
radio input "true"
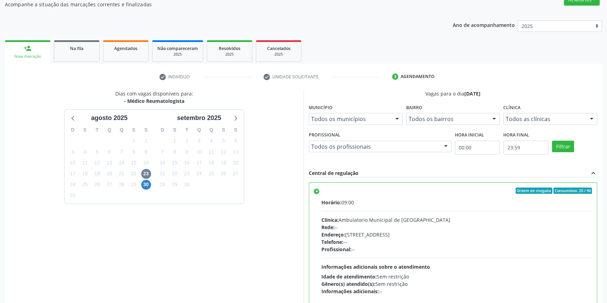
scroll to position [115, 0]
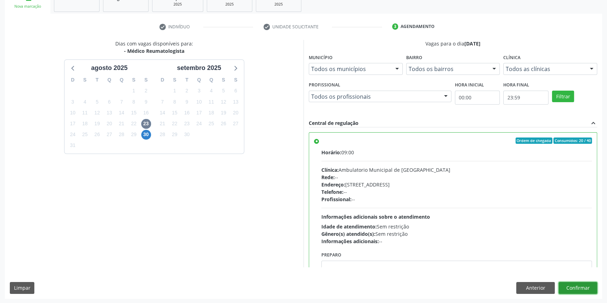
click at [577, 291] on button "Confirmar" at bounding box center [577, 288] width 39 height 12
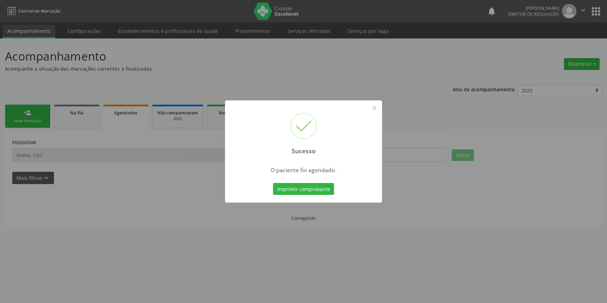
scroll to position [0, 0]
click at [331, 192] on button "Imprimir comprovante" at bounding box center [305, 189] width 61 height 12
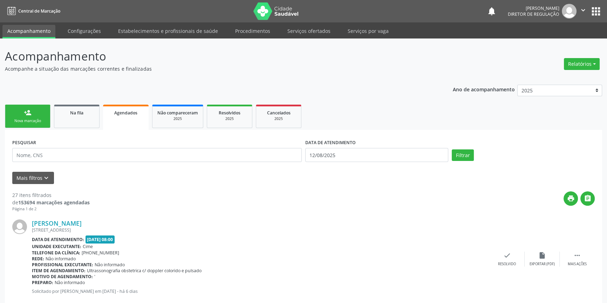
click at [32, 115] on link "person_add Nova marcação" at bounding box center [28, 116] width 46 height 23
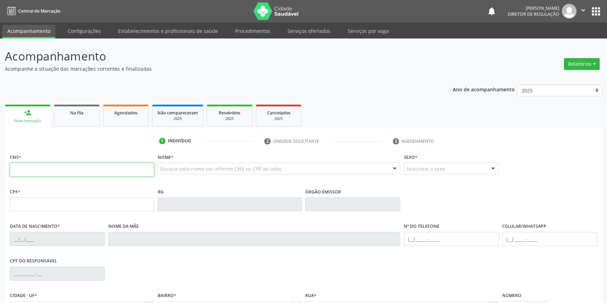
click at [39, 168] on input "text" at bounding box center [82, 170] width 144 height 14
type input "7"
type input "203 9199 5035 0009"
type input "[DATE]"
type input "S/N"
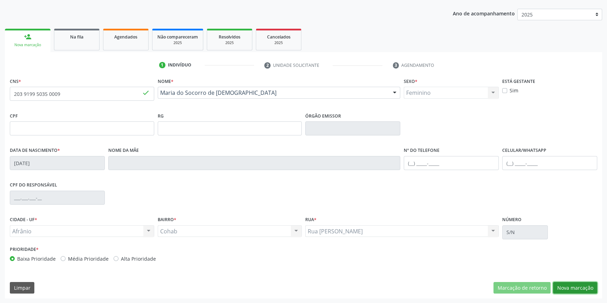
click at [567, 289] on button "Nova marcação" at bounding box center [575, 288] width 44 height 12
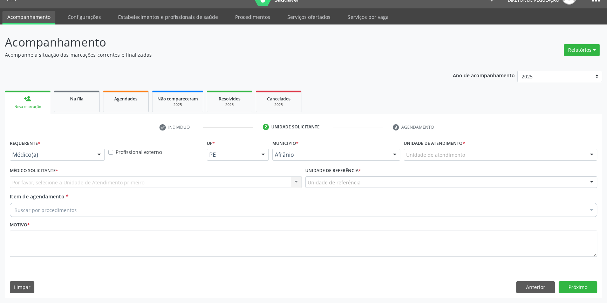
scroll to position [13, 0]
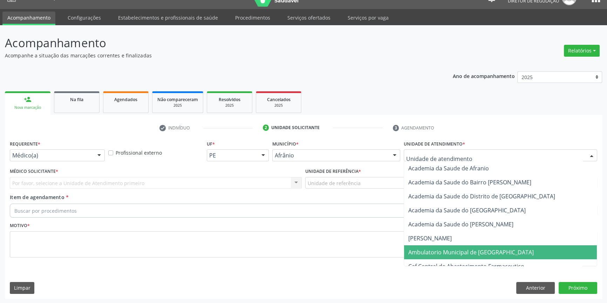
click at [458, 258] on span "Ambulatorio Municipal de [GEOGRAPHIC_DATA]" at bounding box center [500, 252] width 193 height 14
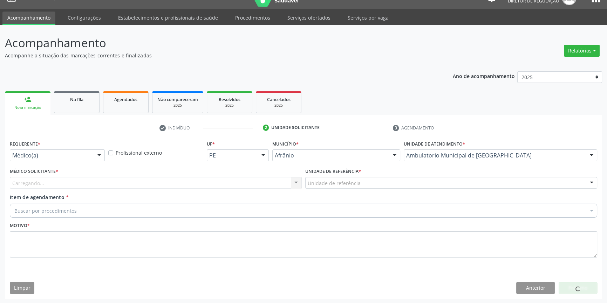
click at [350, 178] on div "Unidade de referência" at bounding box center [451, 183] width 292 height 12
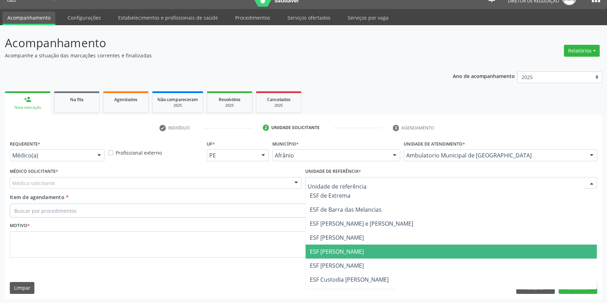
drag, startPoint x: 340, startPoint y: 251, endPoint x: 302, endPoint y: 233, distance: 41.8
click at [339, 251] on span "ESF [PERSON_NAME]" at bounding box center [337, 252] width 54 height 8
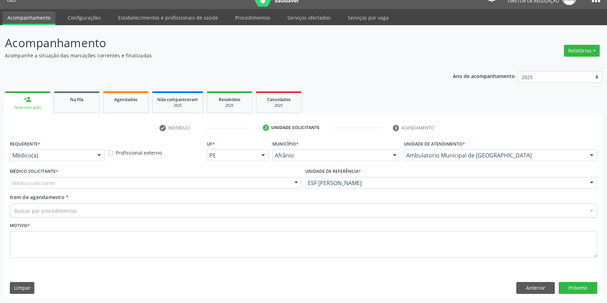
click at [123, 183] on div "Médico solicitante" at bounding box center [156, 183] width 292 height 12
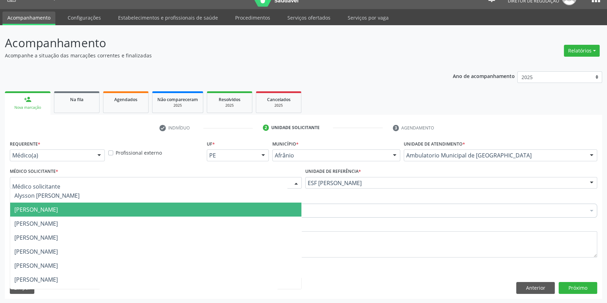
click at [58, 210] on span "[PERSON_NAME]" at bounding box center [35, 210] width 43 height 8
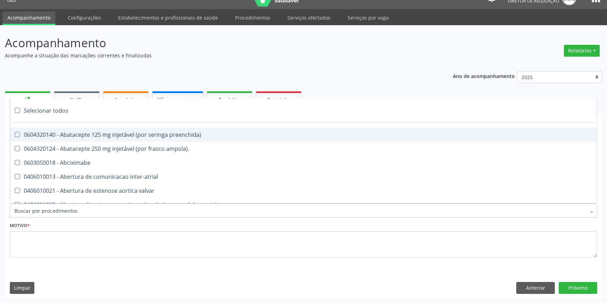
paste input "REUMATOLO"
type input "REUMATOLO"
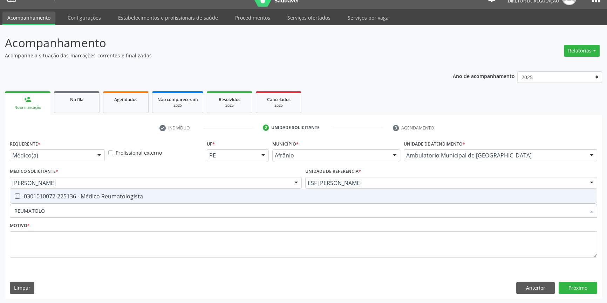
click at [83, 197] on div "0301010072-225136 - Médico Reumatologista" at bounding box center [303, 197] width 578 height 6
checkbox Reumatologista "true"
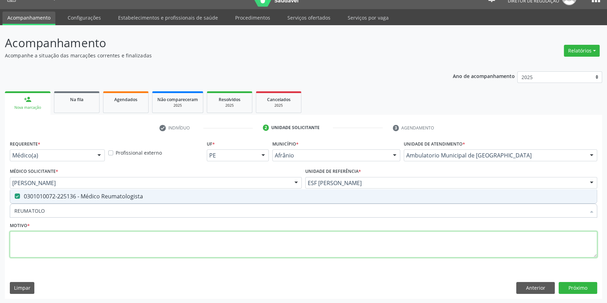
click at [55, 241] on textarea at bounding box center [303, 244] width 587 height 27
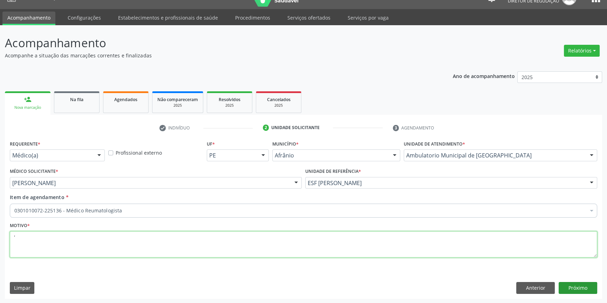
type textarea "'"
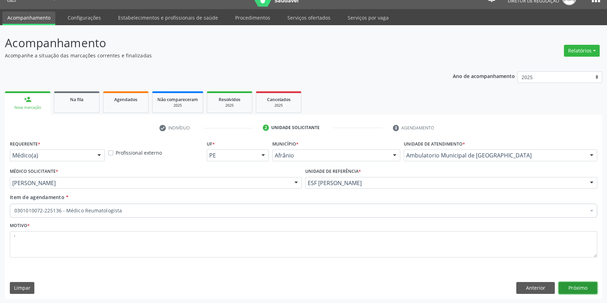
click at [584, 285] on button "Próximo" at bounding box center [577, 288] width 39 height 12
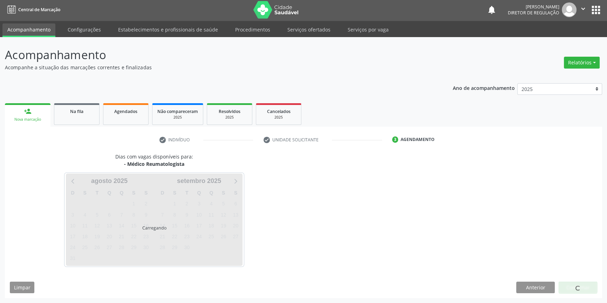
scroll to position [1, 0]
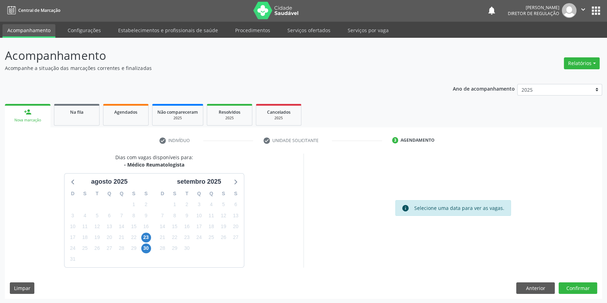
click at [152, 237] on div "D S T Q Q S S 27 28 29 30 31 1 2 3 4 5 6 7 8 9 10 11 12 13 14 15 16 17 18 19 20…" at bounding box center [109, 227] width 90 height 81
click at [148, 235] on span "23" at bounding box center [146, 238] width 10 height 10
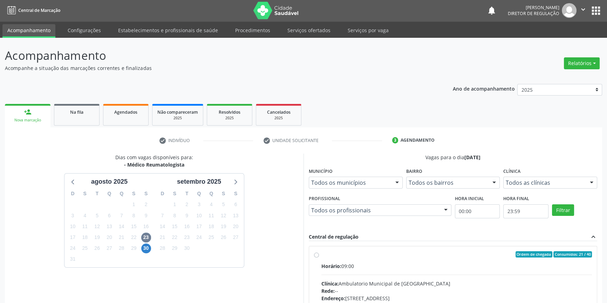
click at [323, 257] on label "Ordem de chegada Consumidos: 21 / 40 Horário: 09:00 Clínica: Ambulatorio Munici…" at bounding box center [456, 305] width 270 height 108
click at [319, 257] on input "Ordem de chegada Consumidos: 21 / 40 Horário: 09:00 Clínica: Ambulatorio Munici…" at bounding box center [316, 254] width 5 height 6
radio input "true"
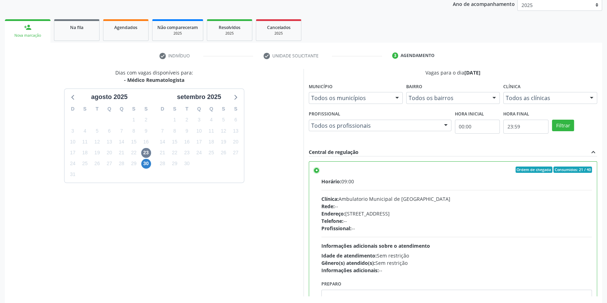
scroll to position [115, 0]
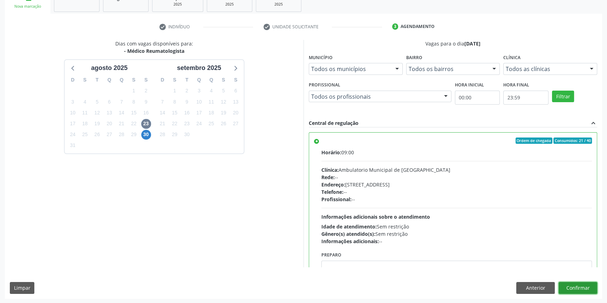
click at [582, 288] on button "Confirmar" at bounding box center [577, 288] width 39 height 12
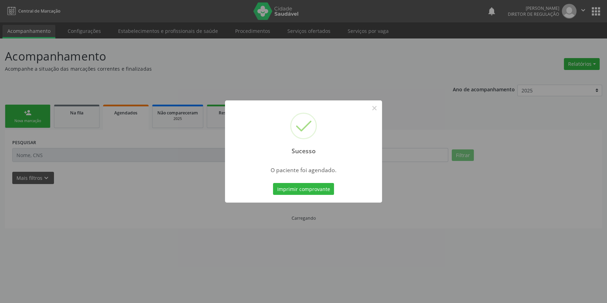
scroll to position [0, 0]
click at [324, 193] on button "Imprimir comprovante" at bounding box center [305, 189] width 61 height 12
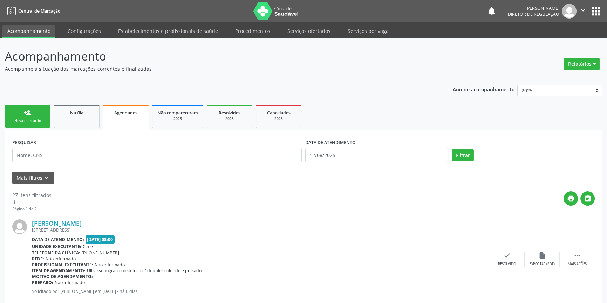
click at [39, 109] on link "person_add Nova marcação" at bounding box center [28, 116] width 46 height 23
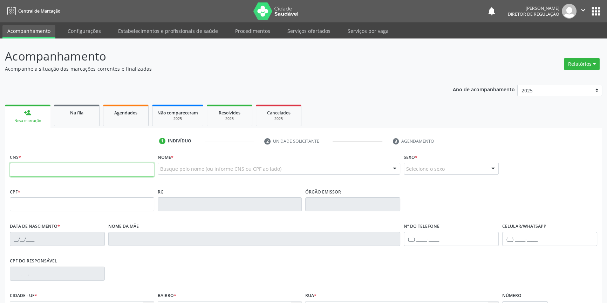
click at [29, 167] on input "text" at bounding box center [82, 170] width 144 height 14
type input "700 0083 1088 5002"
type input "069.604.224-00"
type input "[DATE]"
type input "[PERSON_NAME]"
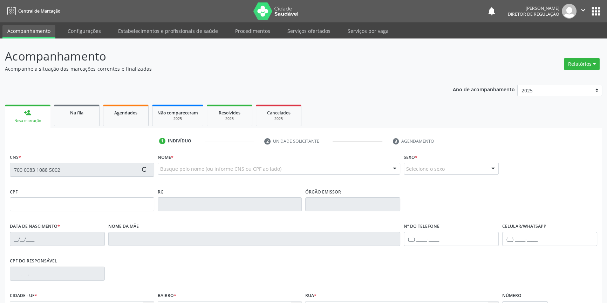
type input "[PHONE_NUMBER]"
type input "311.516.714-87"
type input "S/N"
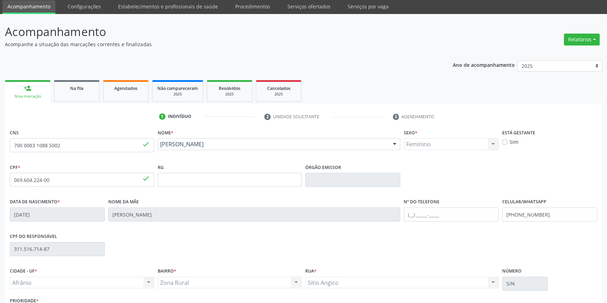
scroll to position [76, 0]
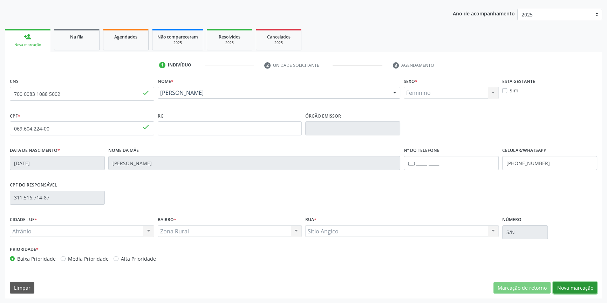
click at [568, 282] on button "Nova marcação" at bounding box center [575, 288] width 44 height 12
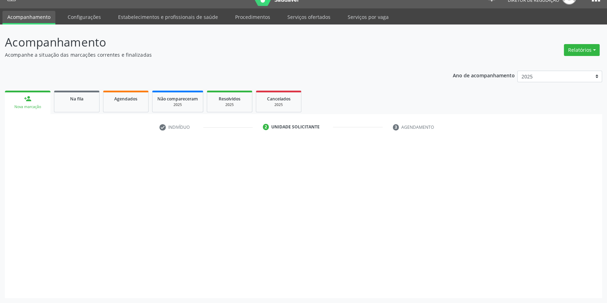
scroll to position [13, 0]
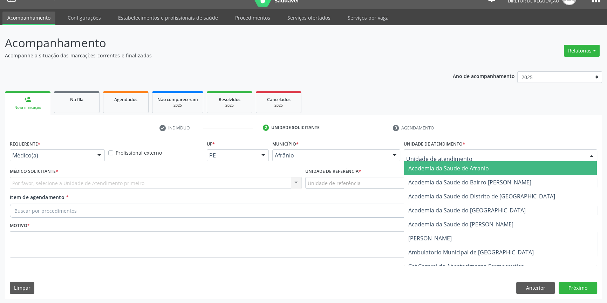
click at [445, 161] on div "Academia da Saude de Afranio Academia da Saude do Bairro [PERSON_NAME] Academia…" at bounding box center [499, 156] width 193 height 12
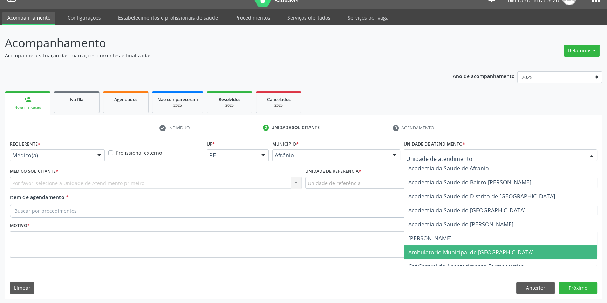
click at [440, 251] on span "Ambulatorio Municipal de [GEOGRAPHIC_DATA]" at bounding box center [470, 253] width 125 height 8
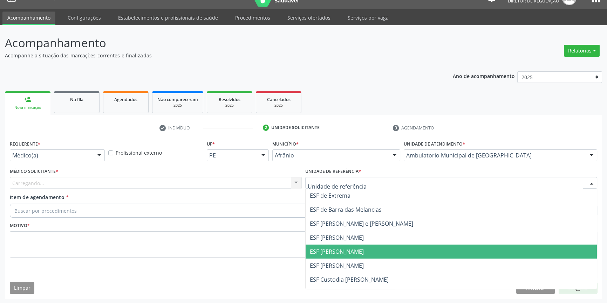
click at [336, 251] on span "ESF [PERSON_NAME]" at bounding box center [337, 252] width 54 height 8
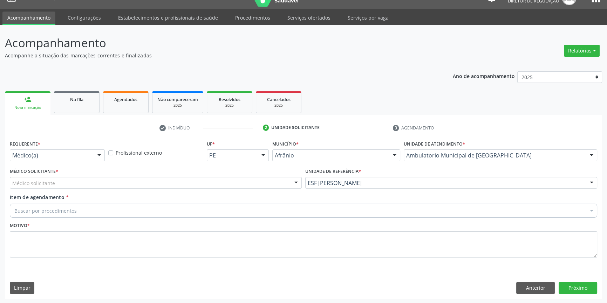
click at [130, 178] on div "Médico solicitante" at bounding box center [156, 183] width 292 height 12
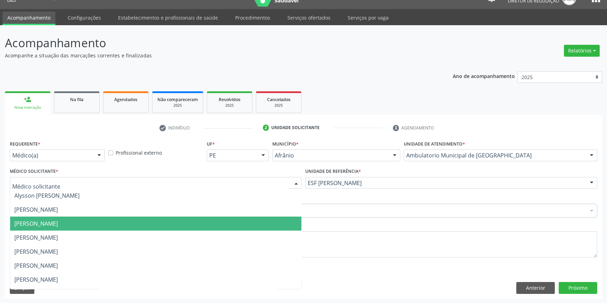
click at [58, 226] on span "[PERSON_NAME]" at bounding box center [35, 224] width 43 height 8
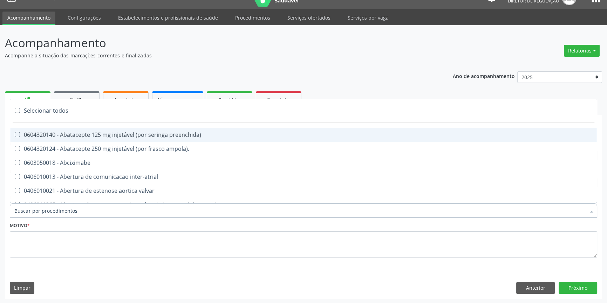
paste input "REUMATOLO"
type input "REUMATOLO"
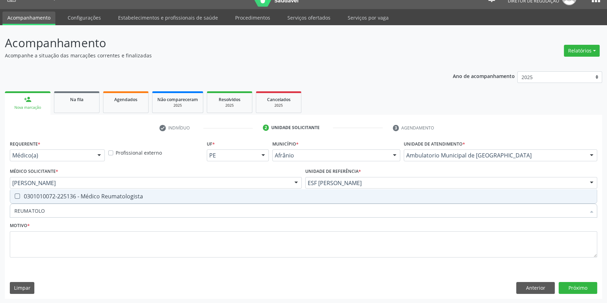
click at [81, 201] on span "0301010072-225136 - Médico Reumatologista" at bounding box center [303, 196] width 586 height 14
checkbox Reumatologista "true"
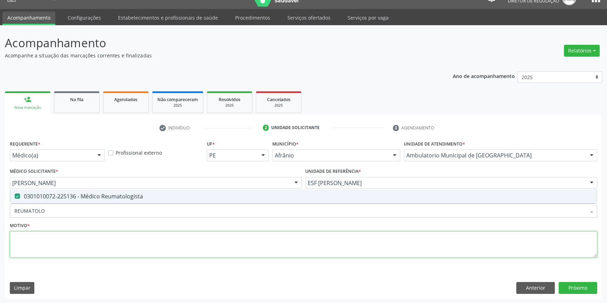
click at [78, 246] on textarea at bounding box center [303, 244] width 587 height 27
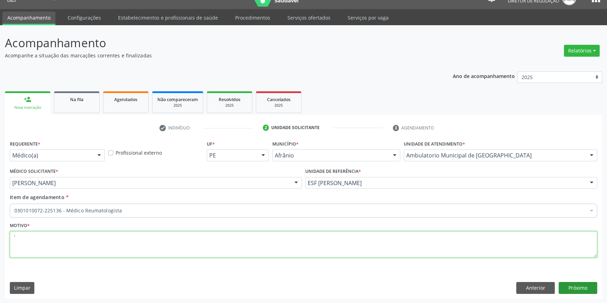
type textarea "'"
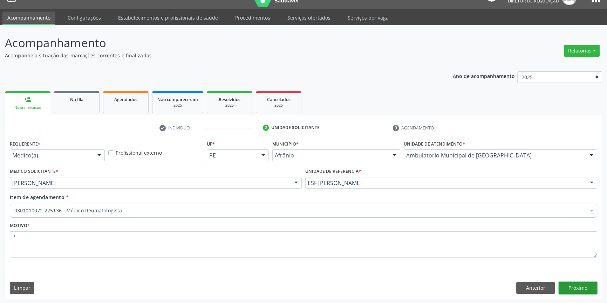
click at [570, 289] on button "Próximo" at bounding box center [577, 288] width 39 height 12
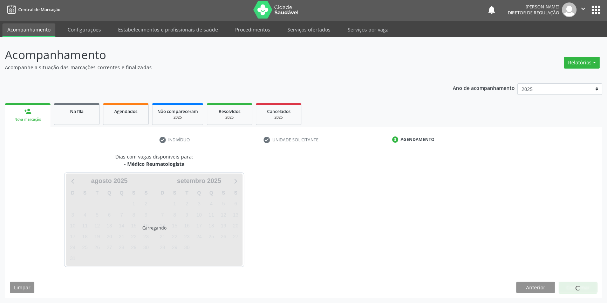
scroll to position [1, 0]
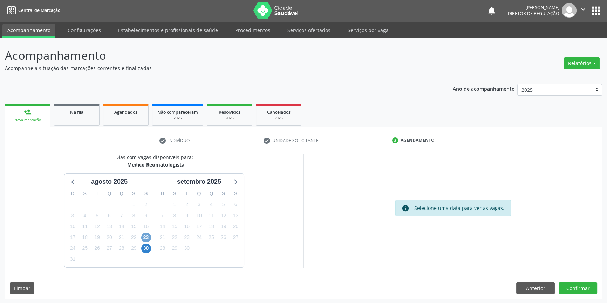
click at [145, 238] on span "23" at bounding box center [146, 238] width 10 height 10
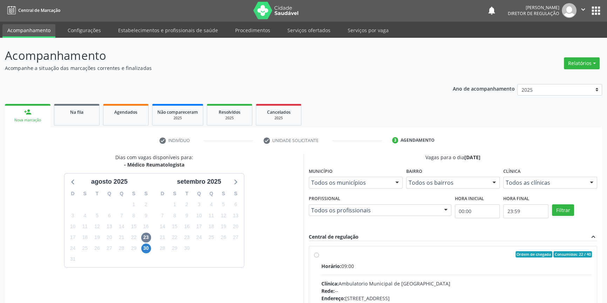
click at [337, 268] on span "Horário:" at bounding box center [331, 266] width 20 height 7
click at [319, 258] on input "Ordem de chegada Consumidos: 22 / 40 Horário: 09:00 Clínica: Ambulatorio Munici…" at bounding box center [316, 254] width 5 height 6
radio input "true"
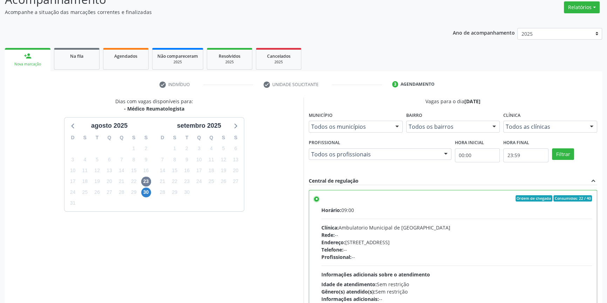
scroll to position [115, 0]
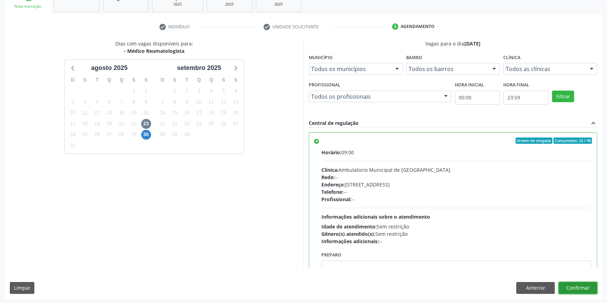
click at [586, 284] on button "Confirmar" at bounding box center [577, 288] width 39 height 12
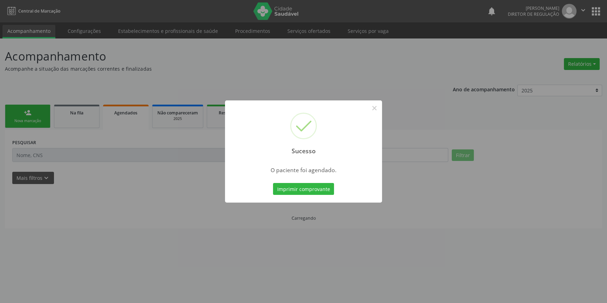
scroll to position [0, 0]
click at [296, 186] on button "Imprimir comprovante" at bounding box center [305, 189] width 61 height 12
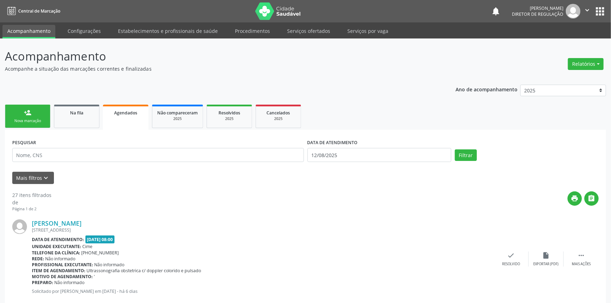
click at [33, 115] on link "person_add Nova marcação" at bounding box center [28, 116] width 46 height 23
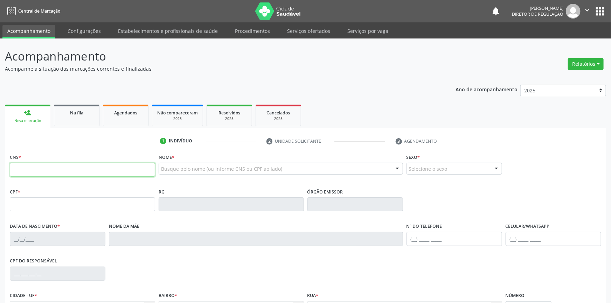
click at [35, 167] on input "text" at bounding box center [82, 170] width 145 height 14
type input "8"
type input "704 0053 3298 1063"
type input "[DATE]"
type input "[PERSON_NAME]"
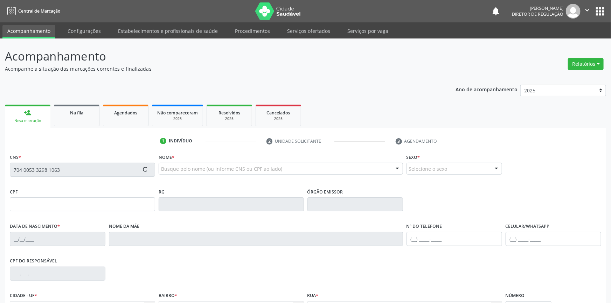
type input "[PHONE_NUMBER]"
type input "S/N"
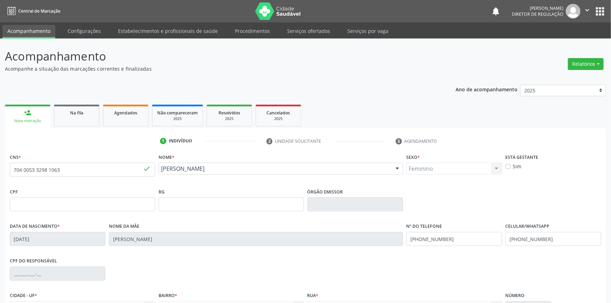
click at [424, 270] on div "CNS * 704 0053 3298 1063 done Nome * [PERSON_NAME] [PERSON_NAME] CNS: 704 0053 …" at bounding box center [305, 263] width 601 height 223
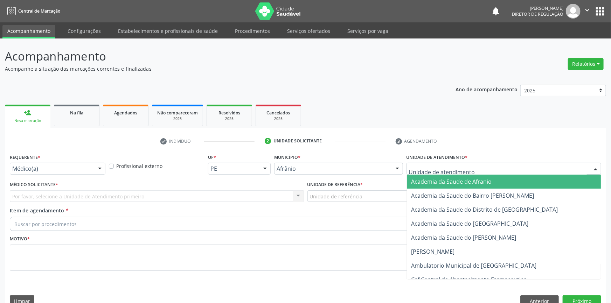
click at [464, 163] on div at bounding box center [504, 169] width 195 height 12
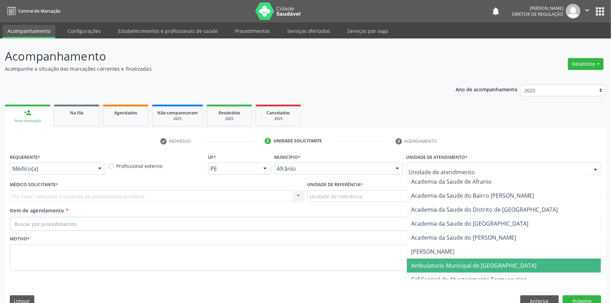
drag, startPoint x: 457, startPoint y: 252, endPoint x: 376, endPoint y: 226, distance: 84.8
click at [456, 262] on span "Ambulatorio Municipal de [GEOGRAPHIC_DATA]" at bounding box center [473, 266] width 125 height 8
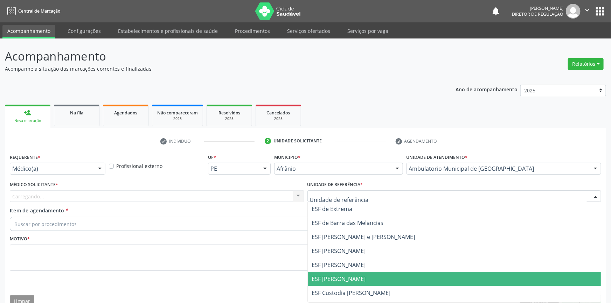
drag, startPoint x: 342, startPoint y: 258, endPoint x: 312, endPoint y: 242, distance: 34.2
click at [342, 272] on span "ESF [PERSON_NAME]" at bounding box center [454, 279] width 293 height 14
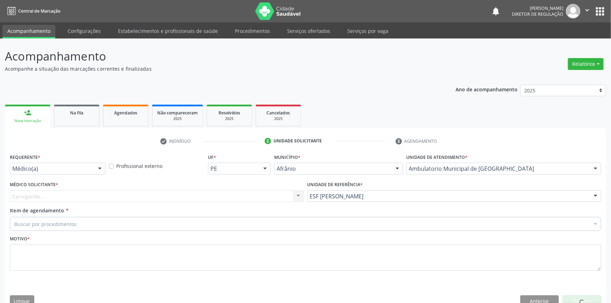
click at [159, 191] on div "Carregando..." at bounding box center [157, 197] width 294 height 12
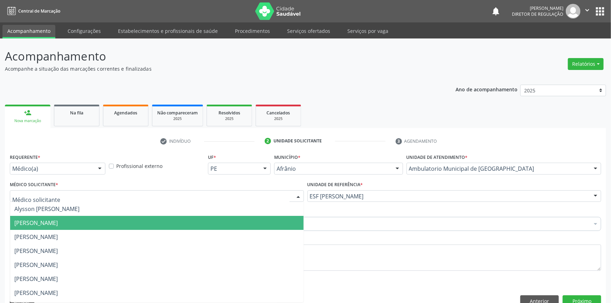
click at [58, 219] on span "[PERSON_NAME]" at bounding box center [35, 223] width 43 height 8
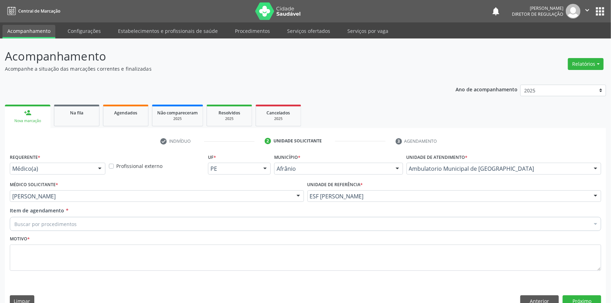
click at [77, 217] on div "Buscar por procedimentos" at bounding box center [305, 224] width 591 height 14
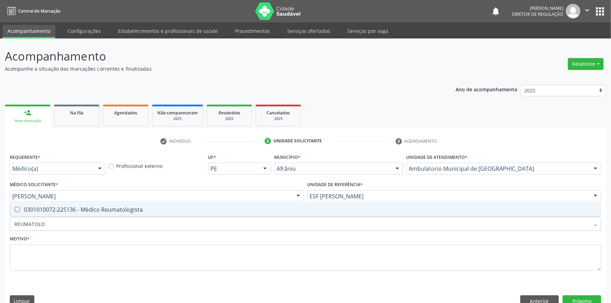
click at [88, 207] on div "0301010072-225136 - Médico Reumatologista" at bounding box center [305, 210] width 582 height 6
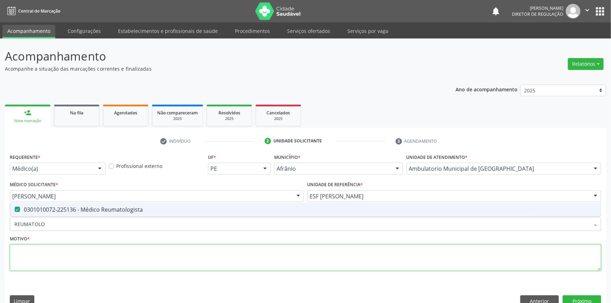
click at [69, 245] on textarea at bounding box center [305, 258] width 591 height 27
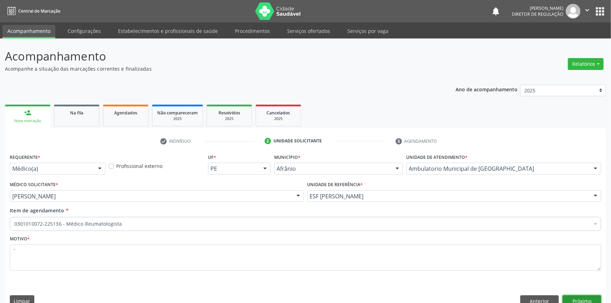
click at [564, 296] on button "Próximo" at bounding box center [582, 302] width 39 height 12
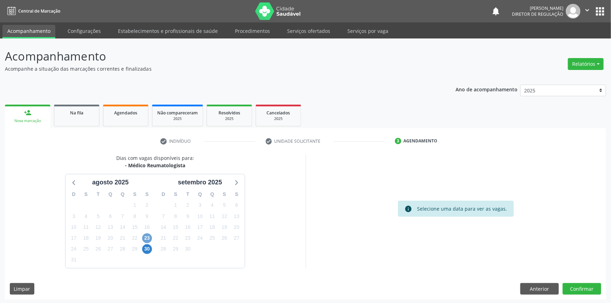
click at [145, 238] on span "23" at bounding box center [147, 239] width 10 height 10
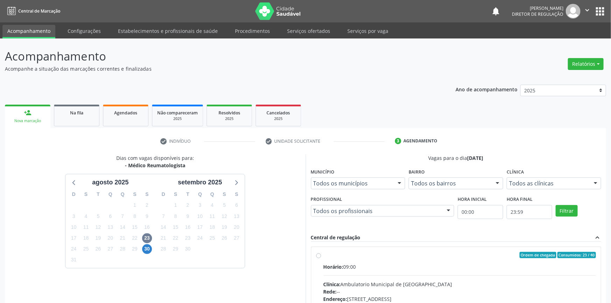
click at [348, 259] on label "Ordem de chegada Consumidos: 23 / 40 Horário: 09:00 Clínica: Ambulatorio Munici…" at bounding box center [460, 306] width 273 height 108
click at [321, 258] on input "Ordem de chegada Consumidos: 23 / 40 Horário: 09:00 Clínica: Ambulatorio Munici…" at bounding box center [318, 255] width 5 height 6
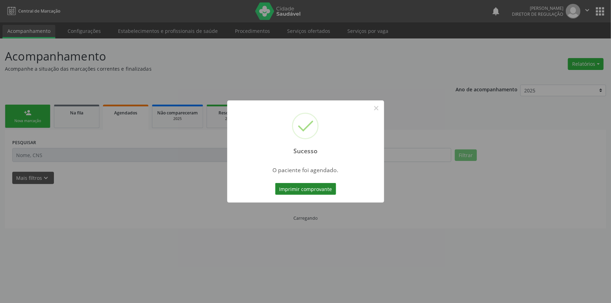
click at [316, 188] on button "Imprimir comprovante" at bounding box center [305, 189] width 61 height 12
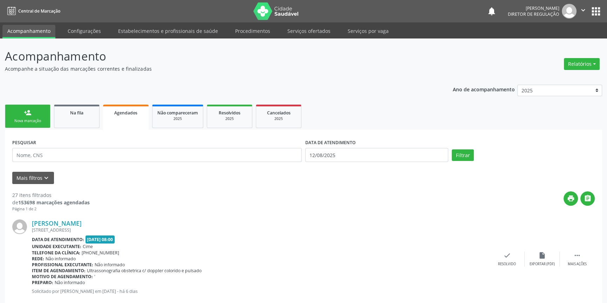
click at [90, 115] on div "Sucesso × O paciente foi agendado. Imprimir comprovante Cancel" at bounding box center [303, 151] width 607 height 303
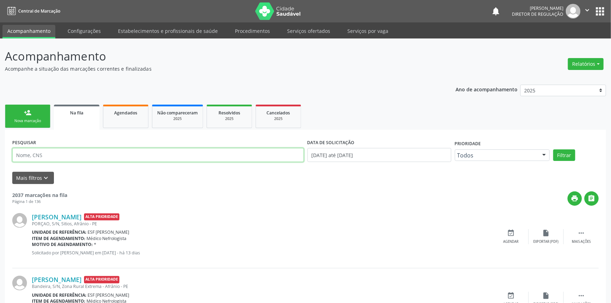
click at [63, 157] on input "text" at bounding box center [158, 155] width 292 height 14
type input "704209267445486"
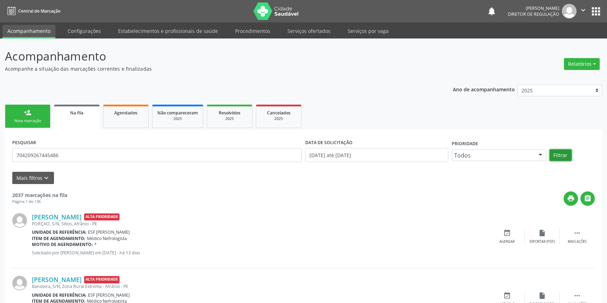
click at [564, 152] on button "Filtrar" at bounding box center [560, 156] width 22 height 12
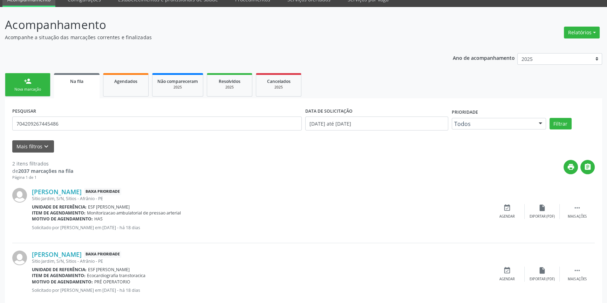
scroll to position [46, 0]
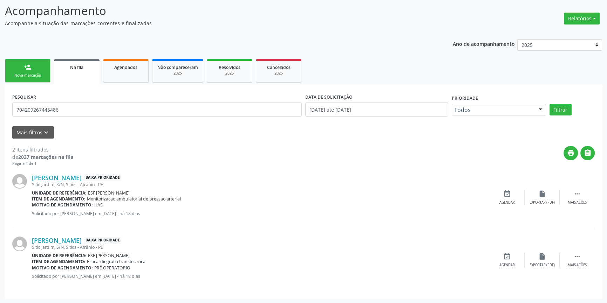
click at [28, 68] on div "person_add" at bounding box center [28, 67] width 8 height 8
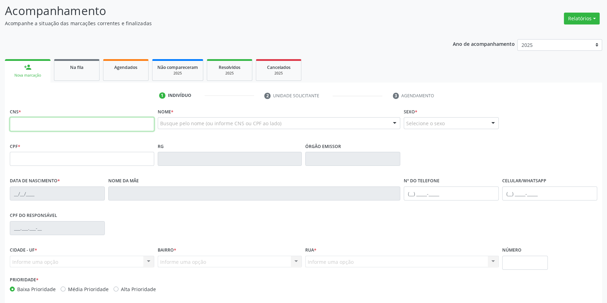
click at [57, 121] on input "text" at bounding box center [82, 124] width 144 height 14
type input "708 6010 9308 3381"
type input "20/05/1994"
type input "Ildete Josefa da Costa"
type input "(87) 98162-5495"
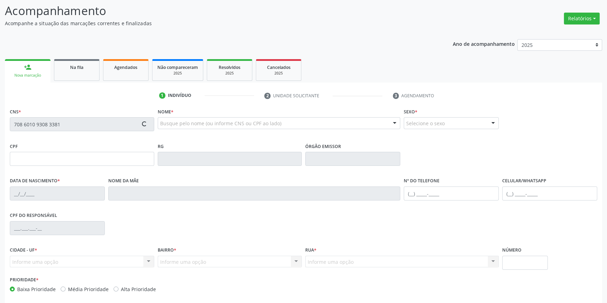
type input "(87) 98875-9663"
type input "275"
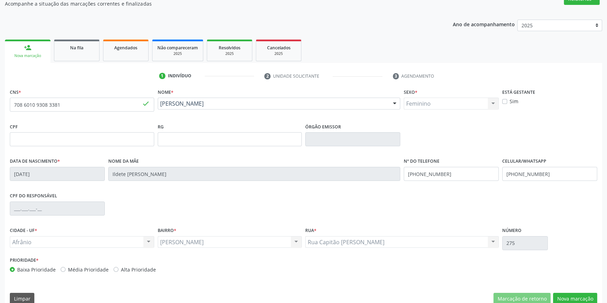
scroll to position [76, 0]
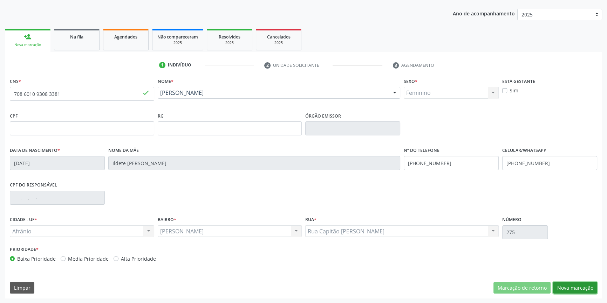
click at [576, 290] on button "Nova marcação" at bounding box center [575, 288] width 44 height 12
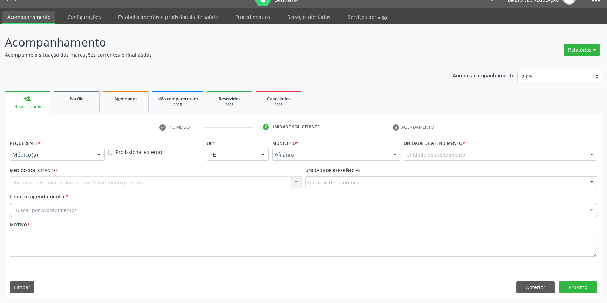
scroll to position [13, 0]
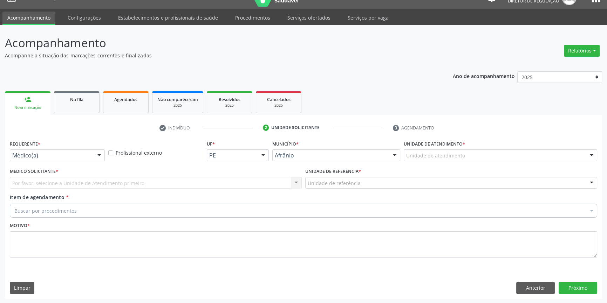
click at [464, 159] on div "Unidade de atendimento" at bounding box center [499, 156] width 193 height 12
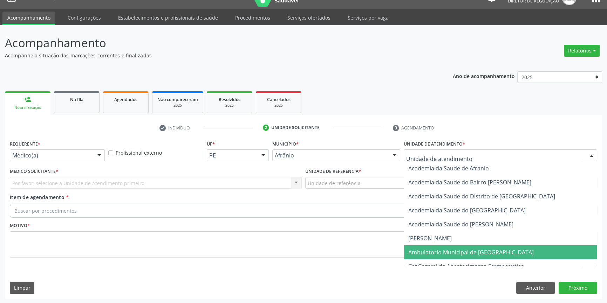
click at [464, 254] on span "Ambulatorio Municipal de [GEOGRAPHIC_DATA]" at bounding box center [470, 253] width 125 height 8
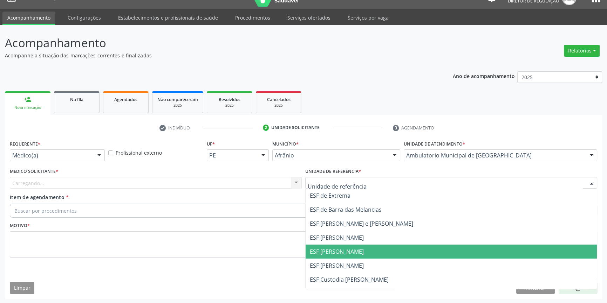
click at [347, 247] on span "ESF [PERSON_NAME]" at bounding box center [450, 252] width 291 height 14
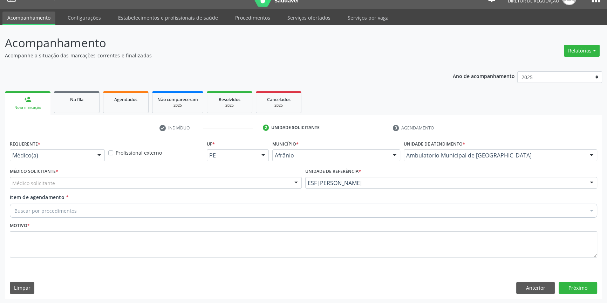
click at [212, 185] on div "Médico solicitante" at bounding box center [156, 183] width 292 height 12
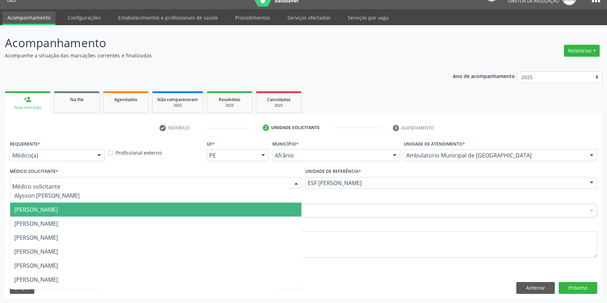
click at [58, 210] on span "[PERSON_NAME]" at bounding box center [35, 210] width 43 height 8
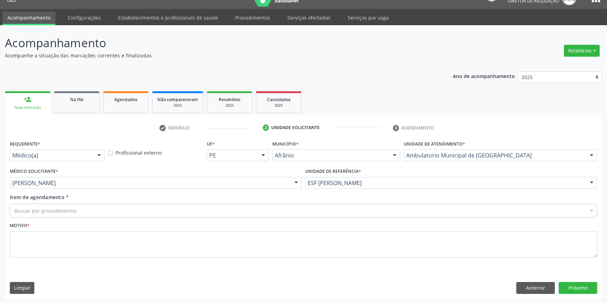
click at [87, 208] on div "Buscar por procedimentos" at bounding box center [303, 211] width 587 height 14
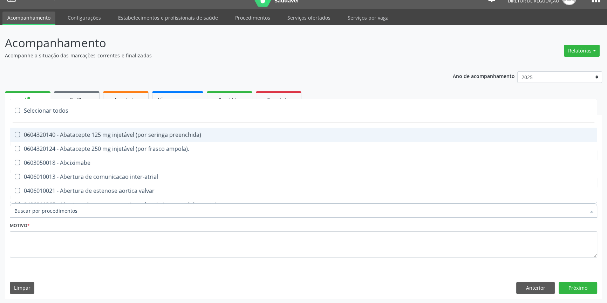
paste input "REUMATOLO"
type input "REUMATOLO"
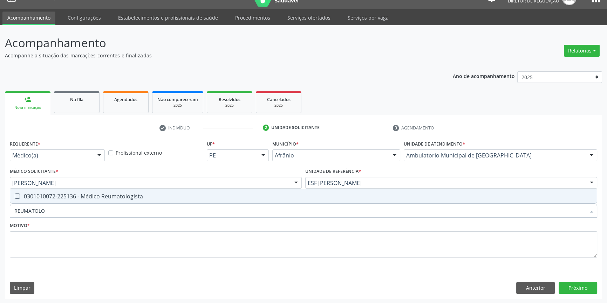
click at [94, 190] on span "0301010072-225136 - Médico Reumatologista" at bounding box center [303, 196] width 586 height 14
checkbox Reumatologista "true"
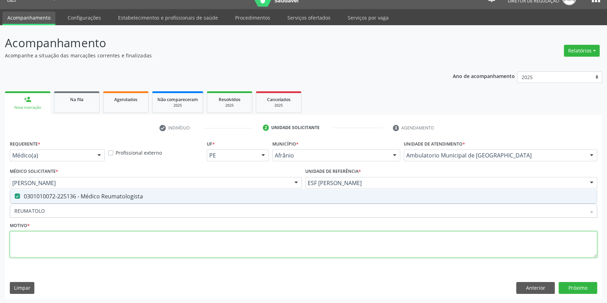
click at [66, 236] on textarea at bounding box center [303, 244] width 587 height 27
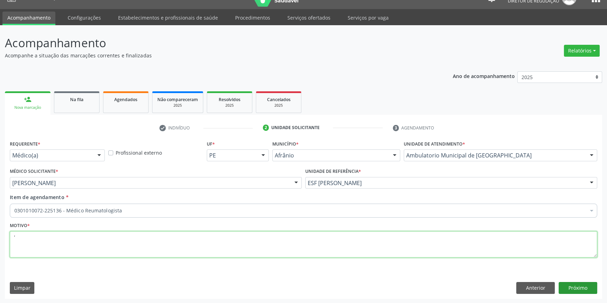
type textarea "'"
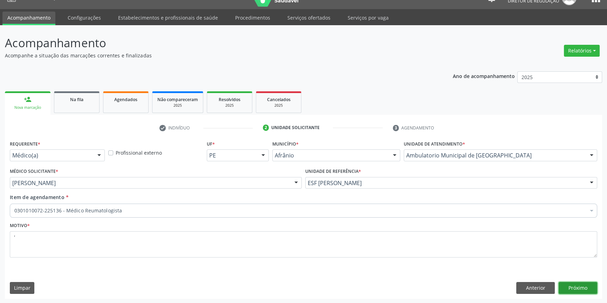
click at [578, 291] on button "Próximo" at bounding box center [577, 288] width 39 height 12
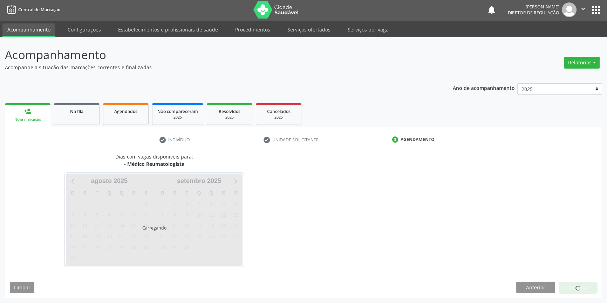
scroll to position [1, 0]
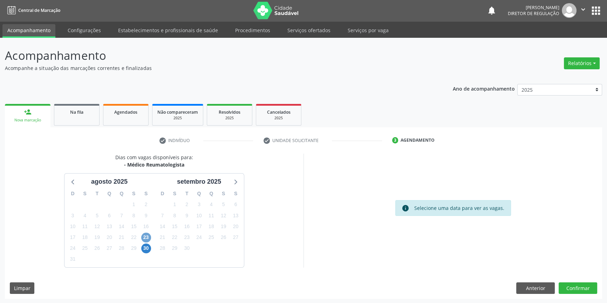
click at [150, 236] on span "23" at bounding box center [146, 238] width 10 height 10
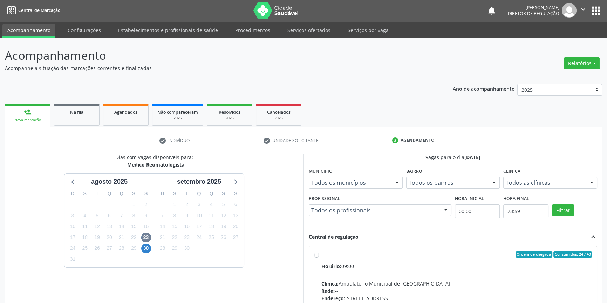
click at [354, 257] on label "Ordem de chegada Consumidos: 24 / 40 Horário: 09:00 Clínica: Ambulatorio Munici…" at bounding box center [456, 305] width 270 height 108
click at [319, 257] on input "Ordem de chegada Consumidos: 24 / 40 Horário: 09:00 Clínica: Ambulatorio Munici…" at bounding box center [316, 254] width 5 height 6
radio input "true"
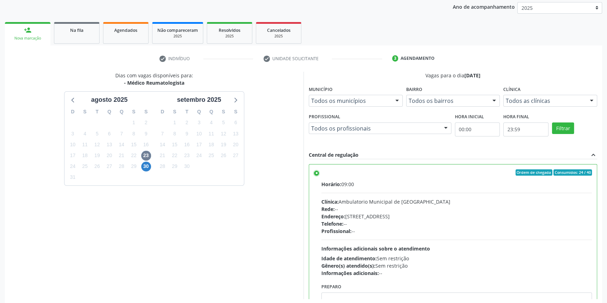
scroll to position [115, 0]
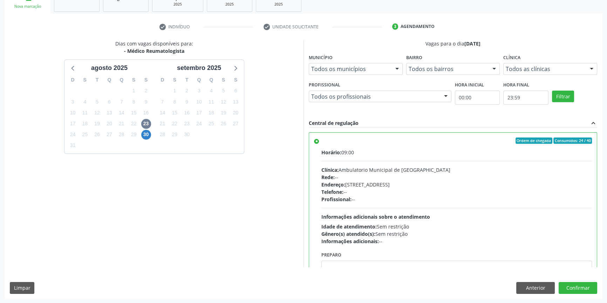
click at [584, 281] on div "Dias com vagas disponíveis para: - Médico Reumatologista agosto 2025 D S T Q Q …" at bounding box center [303, 169] width 597 height 259
click at [573, 284] on button "Confirmar" at bounding box center [577, 288] width 39 height 12
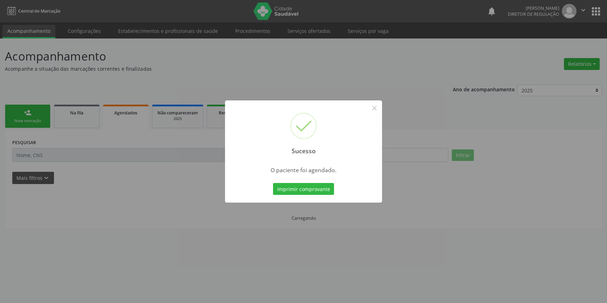
scroll to position [0, 0]
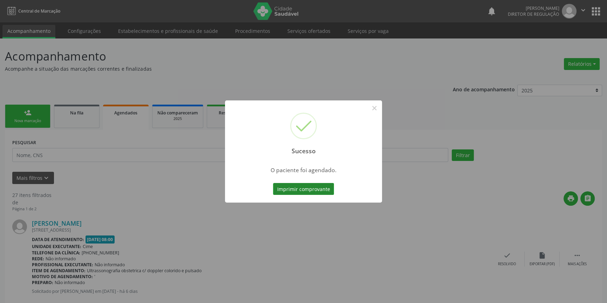
click at [317, 193] on button "Imprimir comprovante" at bounding box center [303, 189] width 61 height 12
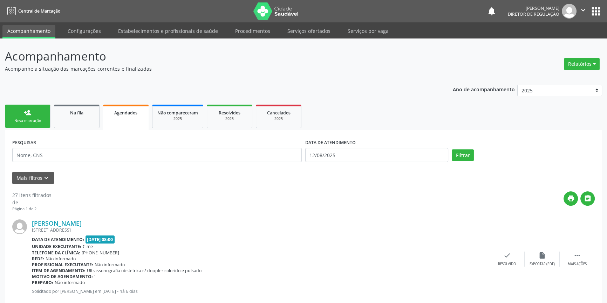
click at [31, 116] on link "person_add Nova marcação" at bounding box center [28, 116] width 46 height 23
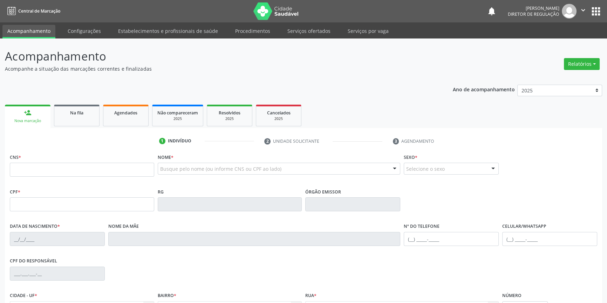
click at [42, 161] on div "CNS *" at bounding box center [82, 164] width 144 height 25
click at [43, 167] on input "text" at bounding box center [82, 170] width 144 height 14
type input "703 2056 0337 8597"
type input "269.503.674-49"
type input "18/06/1950"
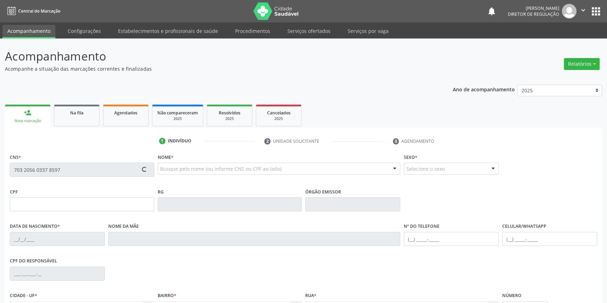
type input "Durvalina Emídia de Jesus"
type input "(87) 99133-3081"
type input "S/N"
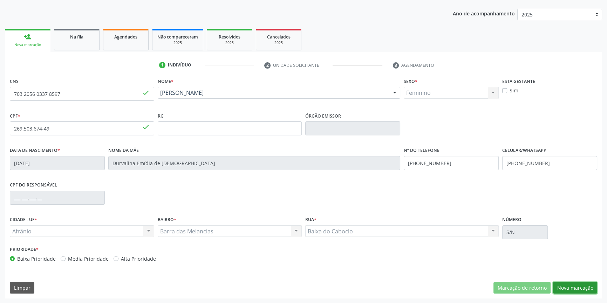
click at [565, 292] on button "Nova marcação" at bounding box center [575, 288] width 44 height 12
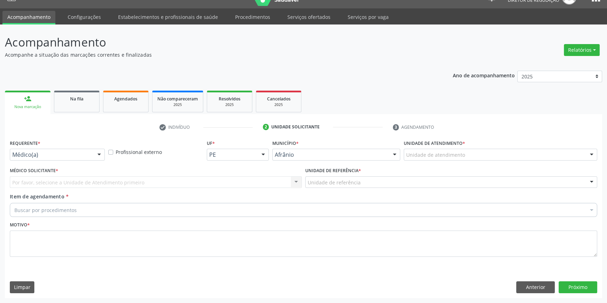
scroll to position [13, 0]
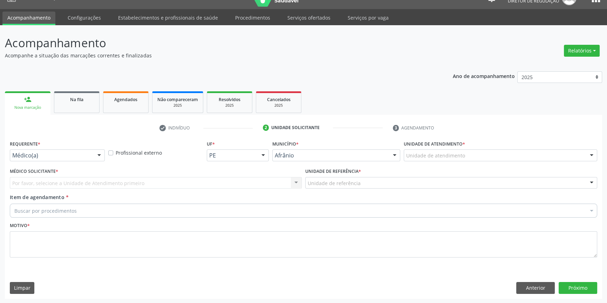
click at [470, 152] on div "Unidade de atendimento" at bounding box center [499, 156] width 193 height 12
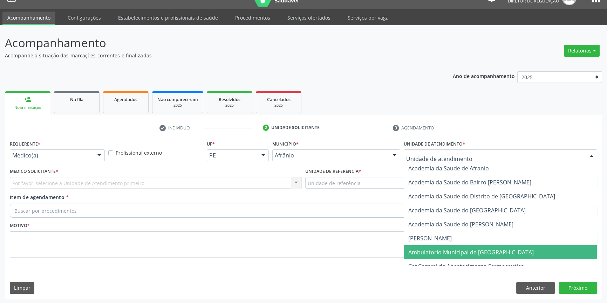
click at [459, 251] on span "Ambulatorio Municipal de [GEOGRAPHIC_DATA]" at bounding box center [470, 253] width 125 height 8
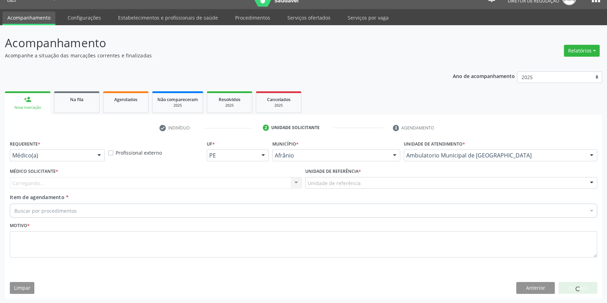
click at [364, 185] on div "Unidade de referência" at bounding box center [451, 183] width 292 height 12
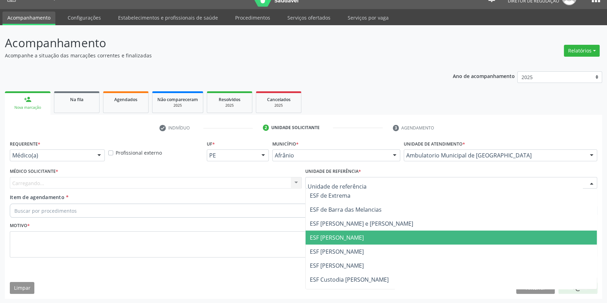
click at [354, 243] on span "ESF [PERSON_NAME]" at bounding box center [450, 238] width 291 height 14
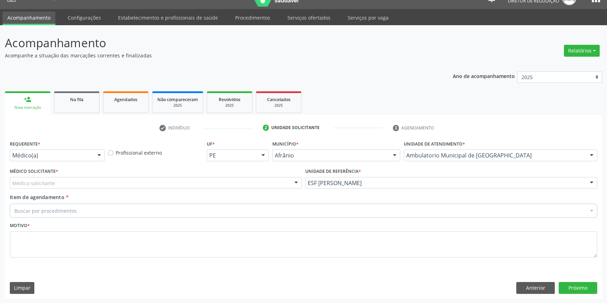
click at [163, 177] on div "Médico solicitante" at bounding box center [156, 183] width 292 height 12
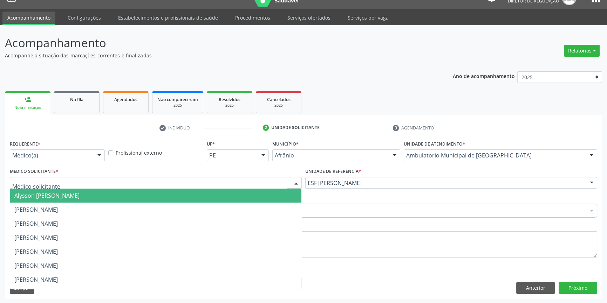
click at [83, 205] on span "[PERSON_NAME]" at bounding box center [155, 210] width 291 height 14
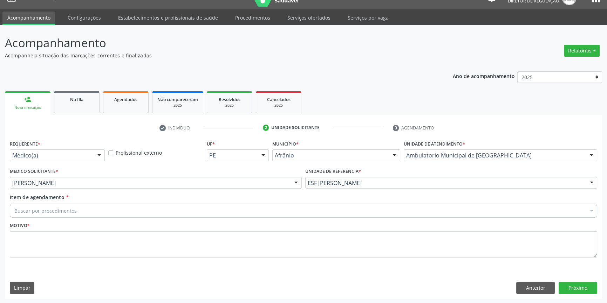
click at [76, 205] on div "Buscar por procedimentos" at bounding box center [303, 211] width 587 height 14
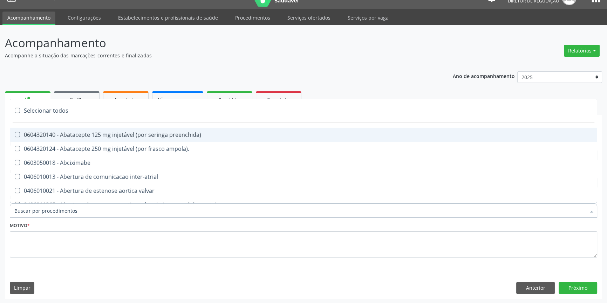
paste input "REUMATOLO"
type input "REUMATOLO"
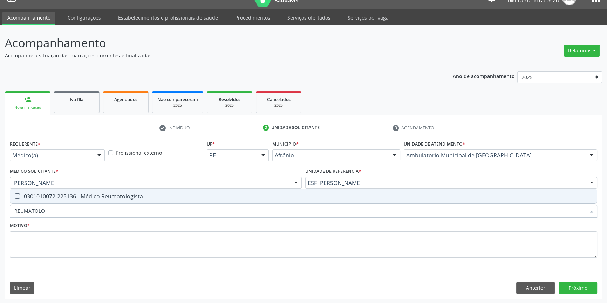
click at [85, 198] on div "0301010072-225136 - Médico Reumatologista" at bounding box center [303, 197] width 578 height 6
checkbox Reumatologista "true"
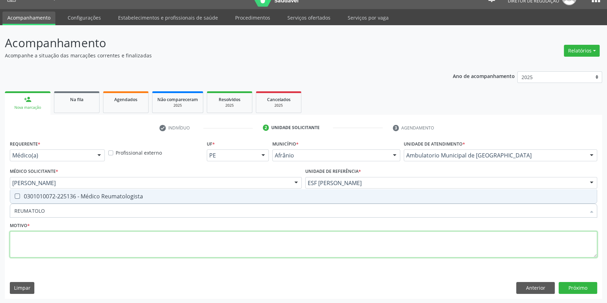
click at [60, 248] on textarea at bounding box center [303, 244] width 587 height 27
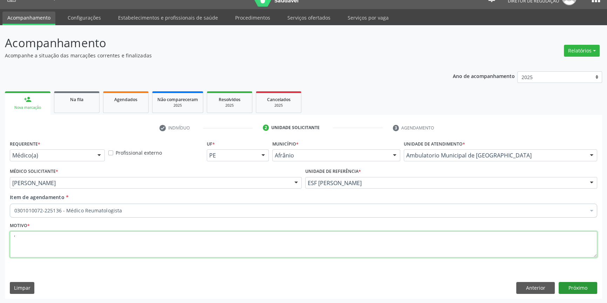
type textarea "'"
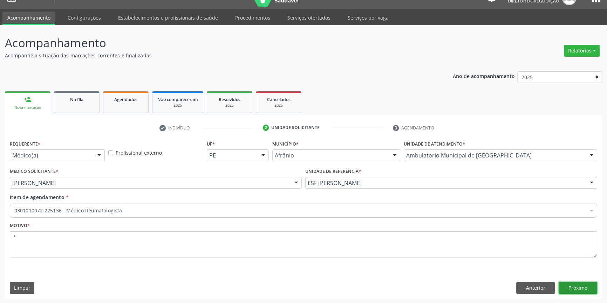
click at [585, 287] on button "Próximo" at bounding box center [577, 288] width 39 height 12
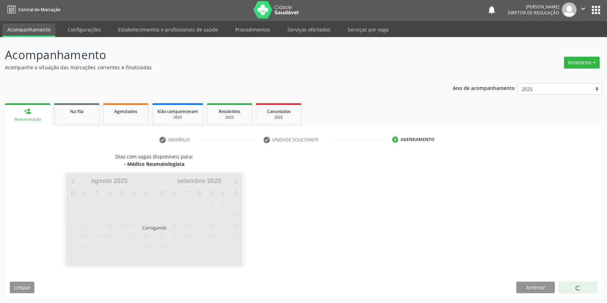
scroll to position [1, 0]
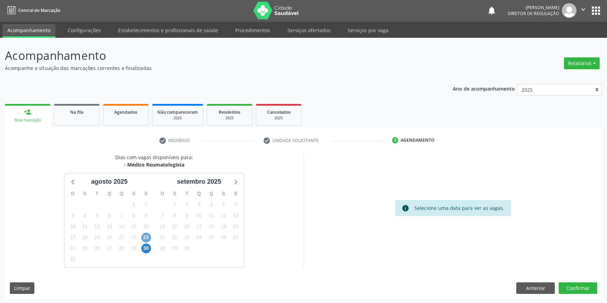
click at [141, 236] on span "23" at bounding box center [146, 238] width 10 height 10
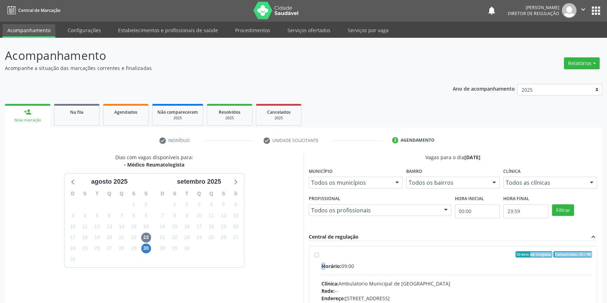
click at [323, 257] on label "Ordem de chegada Consumidos: 25 / 40 Horário: 09:00 Clínica: Ambulatorio Munici…" at bounding box center [456, 305] width 270 height 108
radio input "true"
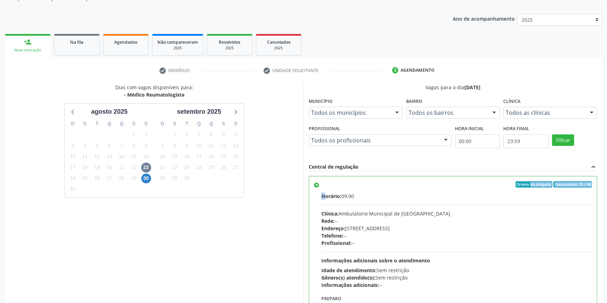
scroll to position [115, 0]
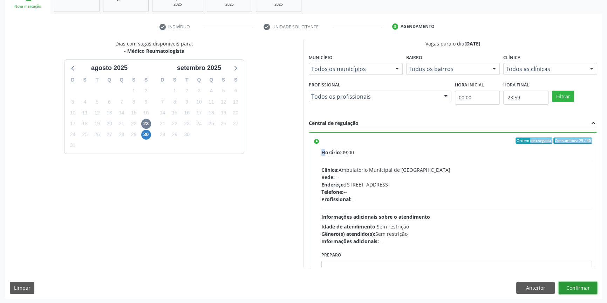
click at [575, 286] on button "Confirmar" at bounding box center [577, 288] width 39 height 12
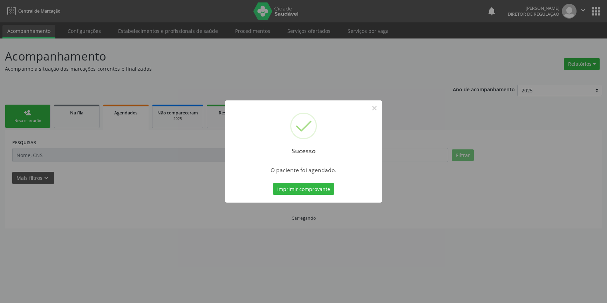
scroll to position [0, 0]
click at [315, 192] on button "Imprimir comprovante" at bounding box center [305, 189] width 61 height 12
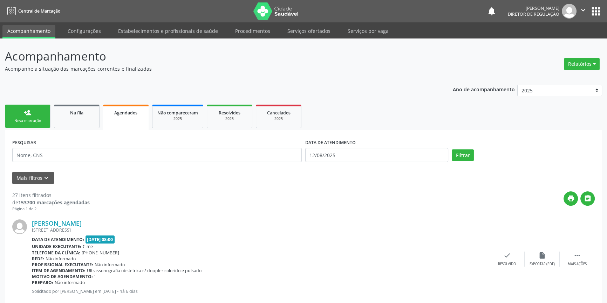
click at [36, 111] on div "Sucesso × O paciente foi agendado. Imprimir comprovante Cancel" at bounding box center [303, 151] width 607 height 303
click at [29, 98] on div "Sucesso × O paciente foi agendado. Imprimir comprovante Cancel" at bounding box center [303, 151] width 607 height 303
click at [30, 111] on div "Sucesso × O paciente foi agendado. Imprimir comprovante Cancel" at bounding box center [303, 151] width 607 height 303
